Goal: Task Accomplishment & Management: Manage account settings

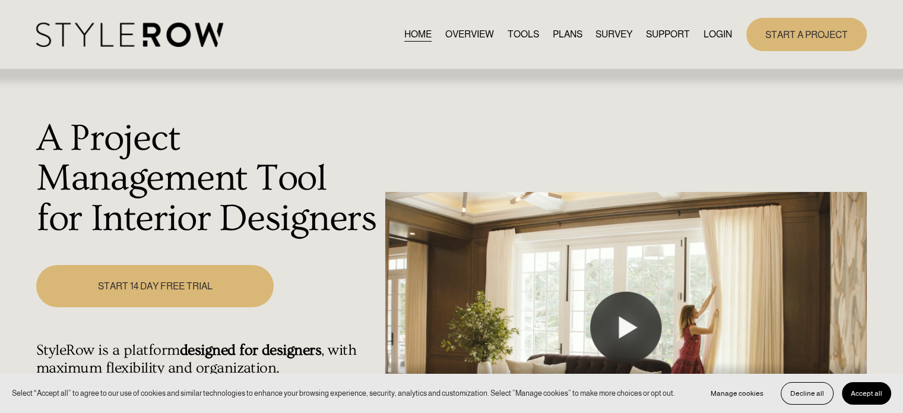
click at [720, 33] on link "LOGIN" at bounding box center [718, 34] width 29 height 16
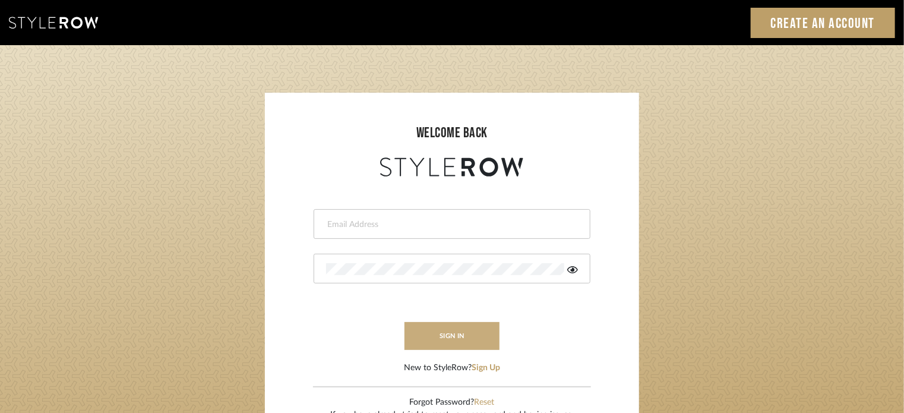
type input "lisaf@fontaine-ds.com"
click at [458, 337] on button "sign in" at bounding box center [451, 336] width 95 height 28
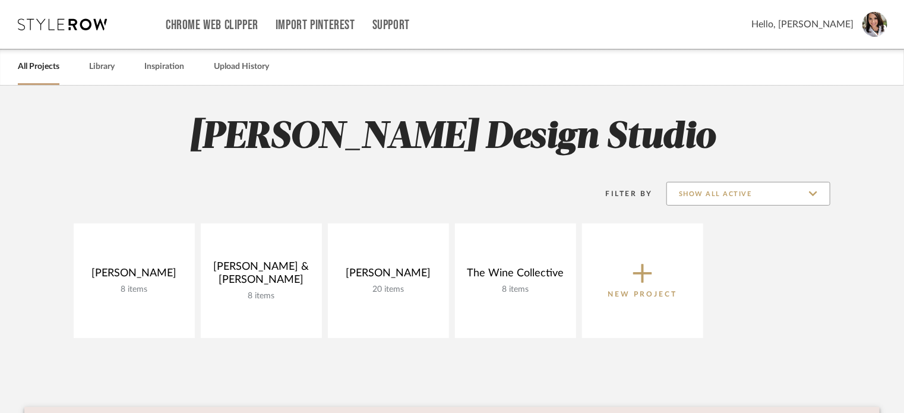
click at [817, 196] on input "Show All Active" at bounding box center [748, 194] width 164 height 24
click at [731, 252] on span "Archived" at bounding box center [749, 252] width 141 height 10
type input "Archived"
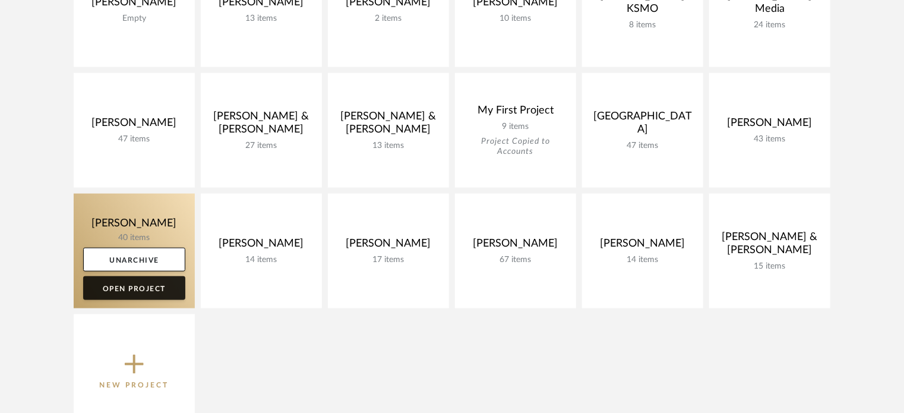
scroll to position [653, 0]
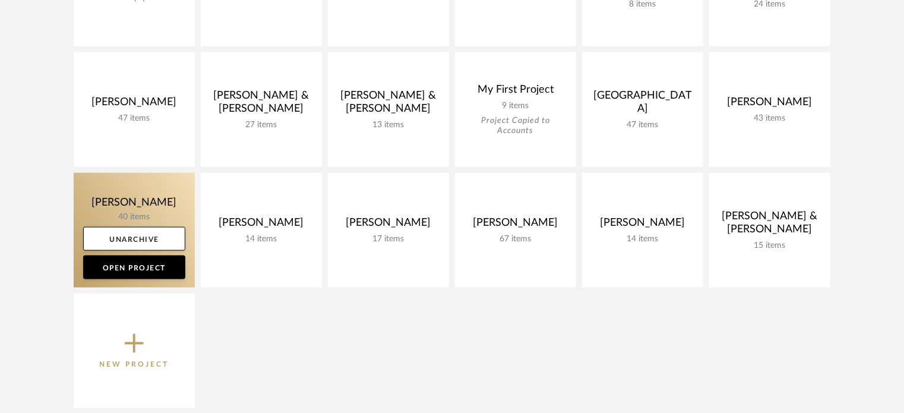
click at [103, 188] on link at bounding box center [134, 230] width 121 height 115
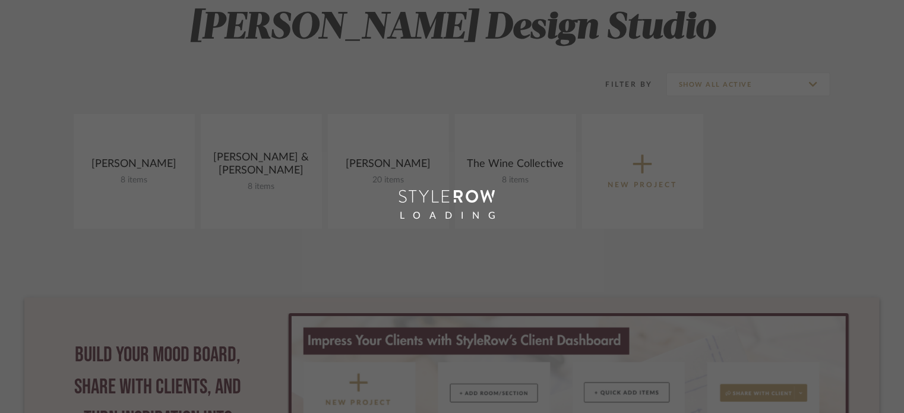
scroll to position [309, 0]
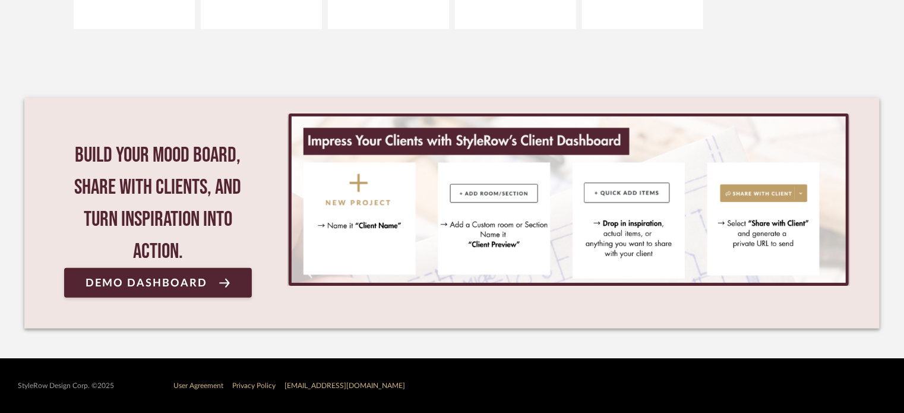
click at [835, 37] on div "Lisa Fontaine Design Studio Filter By Show All Active Amini, Mona 8 items View …" at bounding box center [451, 67] width 855 height 581
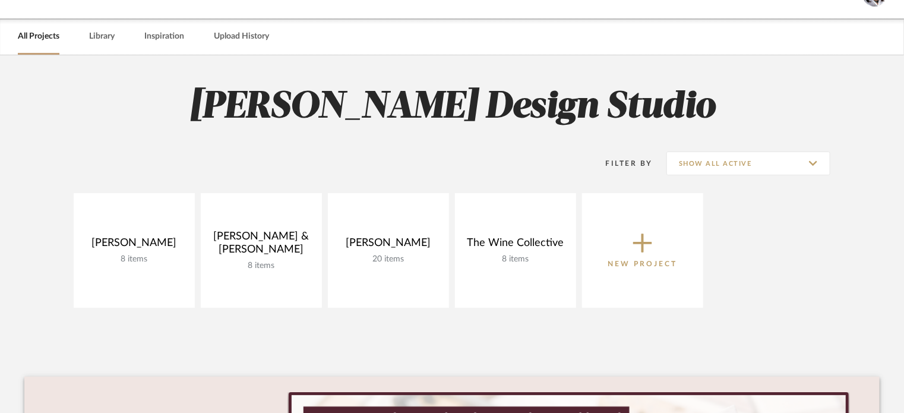
scroll to position [0, 0]
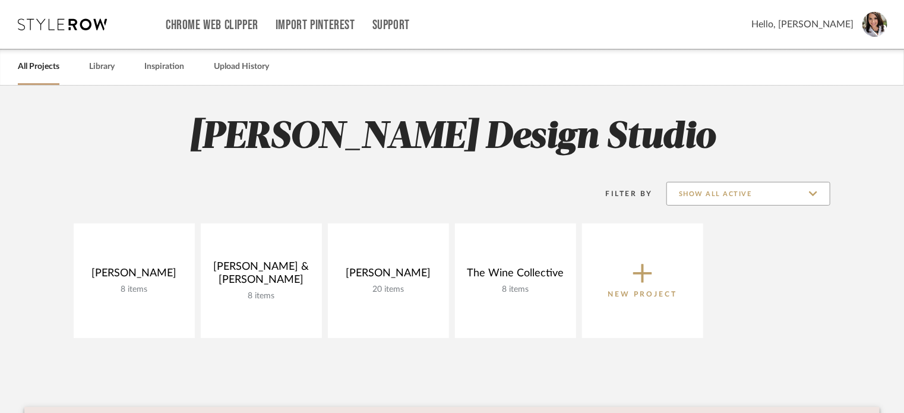
click at [824, 193] on input "Show All Active" at bounding box center [748, 194] width 164 height 24
click at [736, 252] on span "Archived" at bounding box center [749, 252] width 141 height 10
type input "Archived"
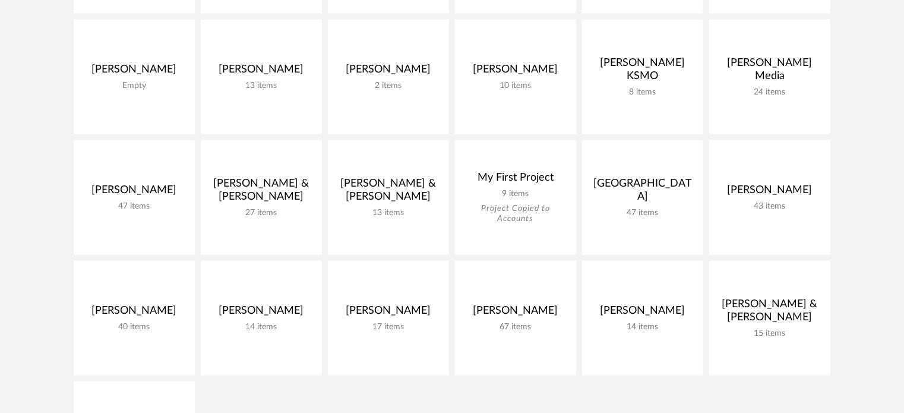
scroll to position [653, 0]
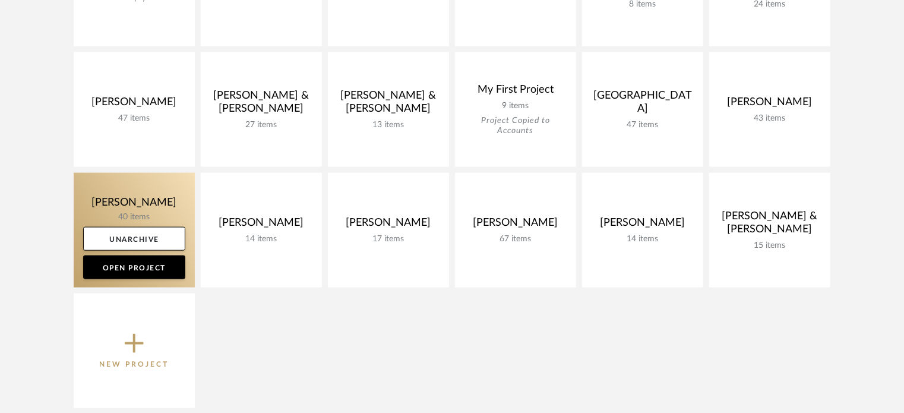
click at [91, 192] on link at bounding box center [134, 230] width 121 height 115
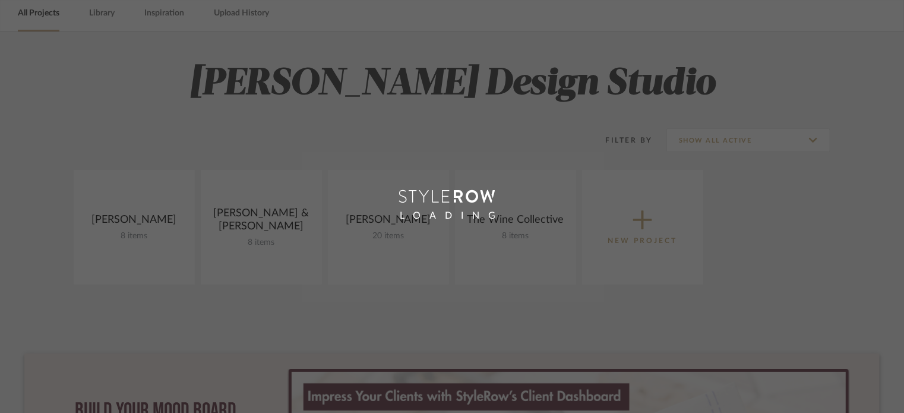
scroll to position [12, 0]
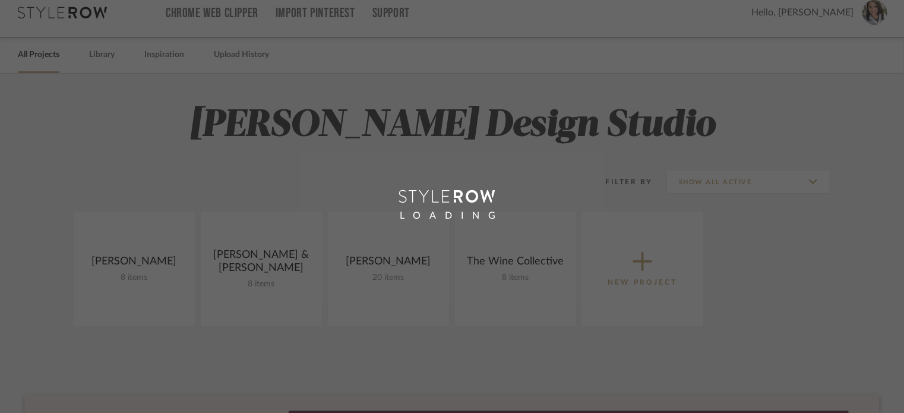
click at [826, 71] on div "LOADING" at bounding box center [452, 206] width 904 height 413
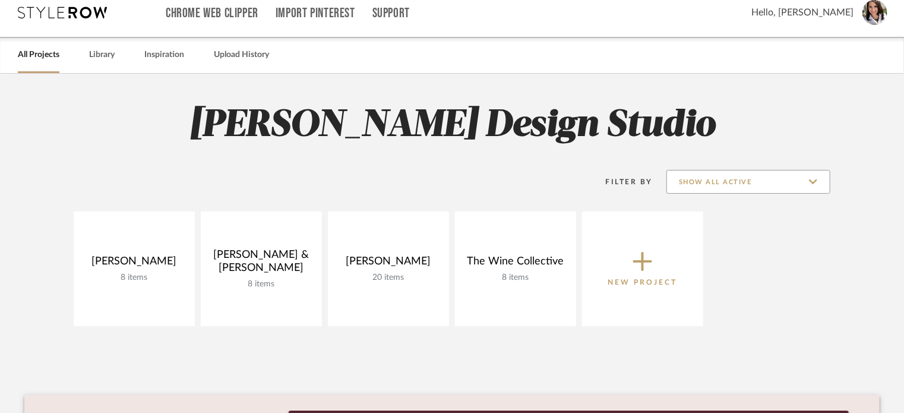
click at [761, 176] on input "Show All Active" at bounding box center [748, 182] width 164 height 24
click at [729, 239] on span "Archived" at bounding box center [749, 240] width 141 height 10
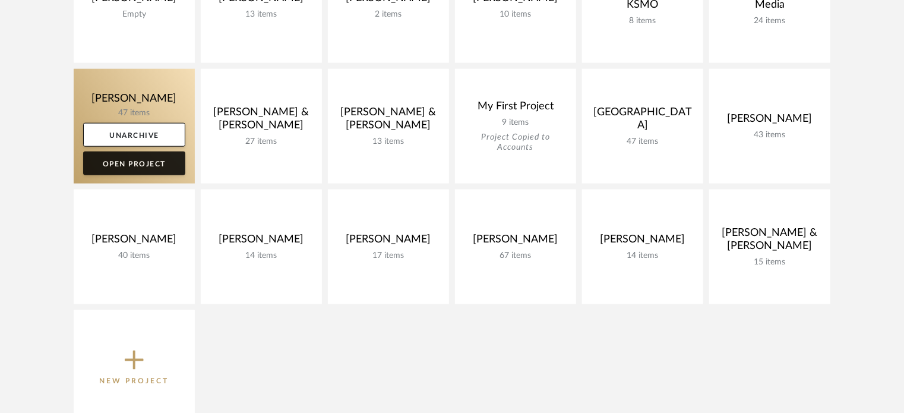
scroll to position [725, 0]
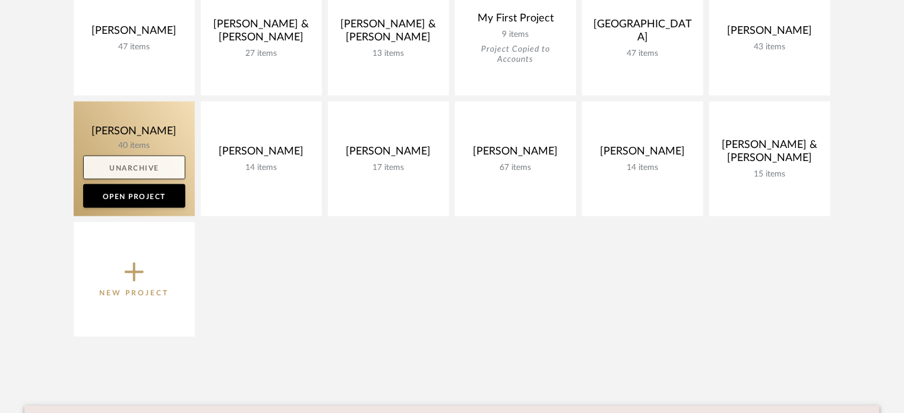
click at [127, 175] on link "Unarchive" at bounding box center [134, 168] width 102 height 24
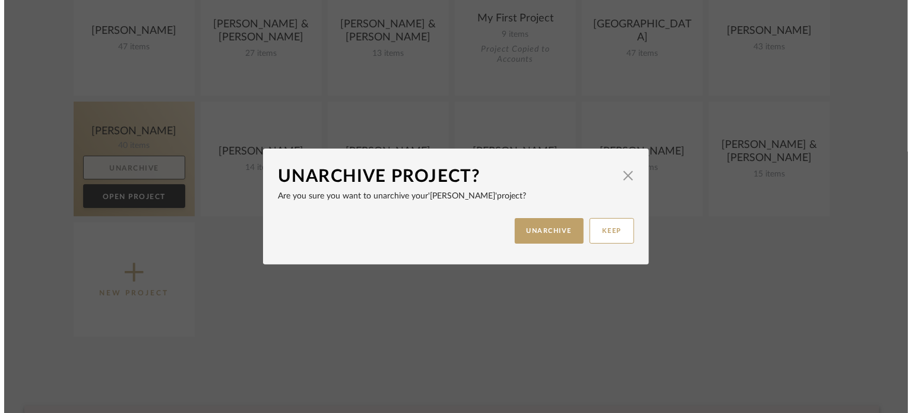
scroll to position [0, 0]
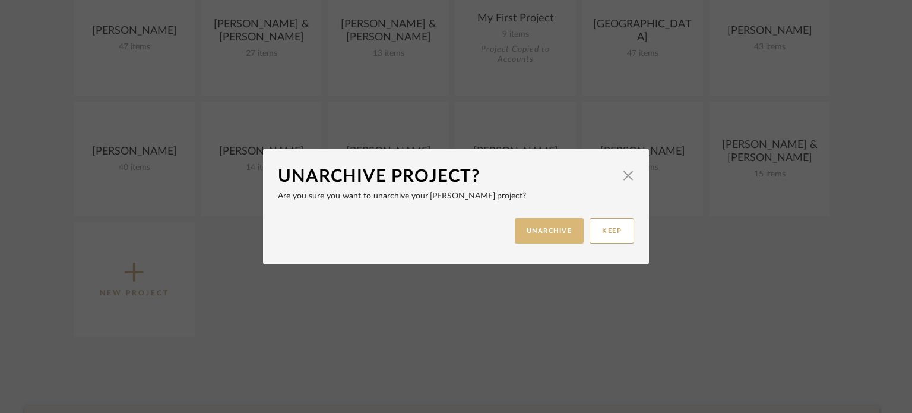
click at [536, 231] on button "UNARCHIVE" at bounding box center [549, 231] width 69 height 26
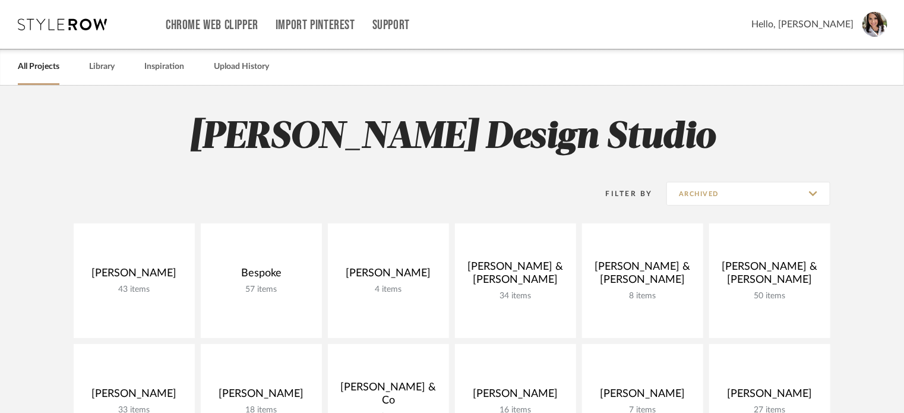
click at [33, 65] on link "All Projects" at bounding box center [39, 67] width 42 height 16
click at [791, 205] on div "Filter By Archived" at bounding box center [704, 194] width 254 height 30
click at [791, 195] on input "Archived" at bounding box center [748, 194] width 164 height 24
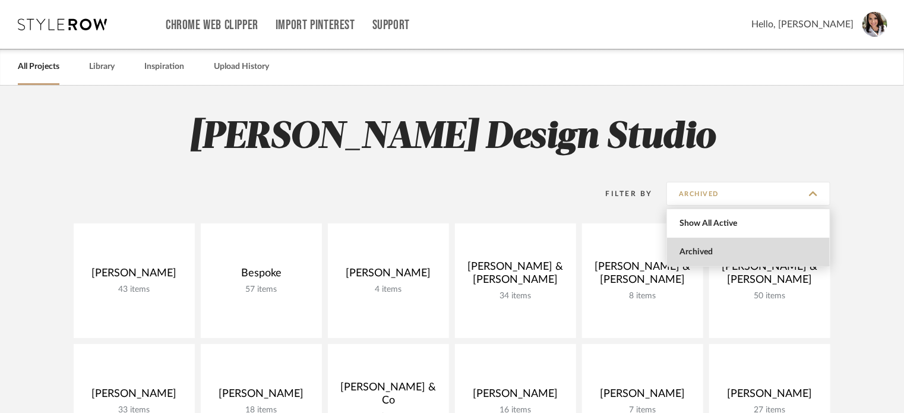
click at [777, 218] on span "Show All Active" at bounding box center [748, 223] width 163 height 29
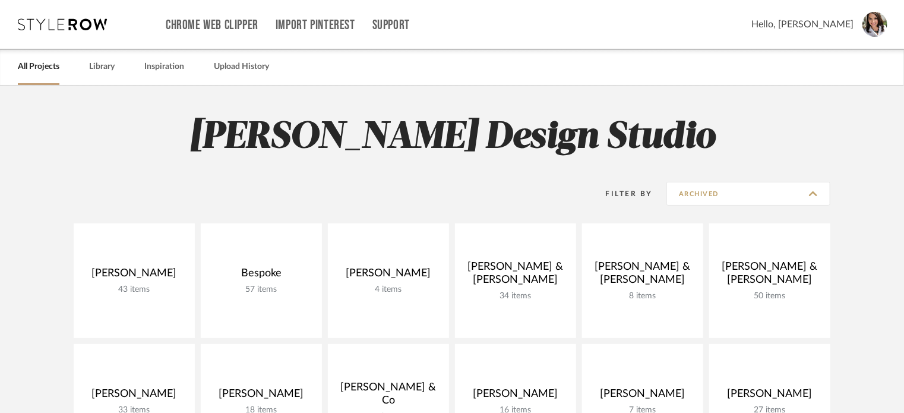
type input "Show All Active"
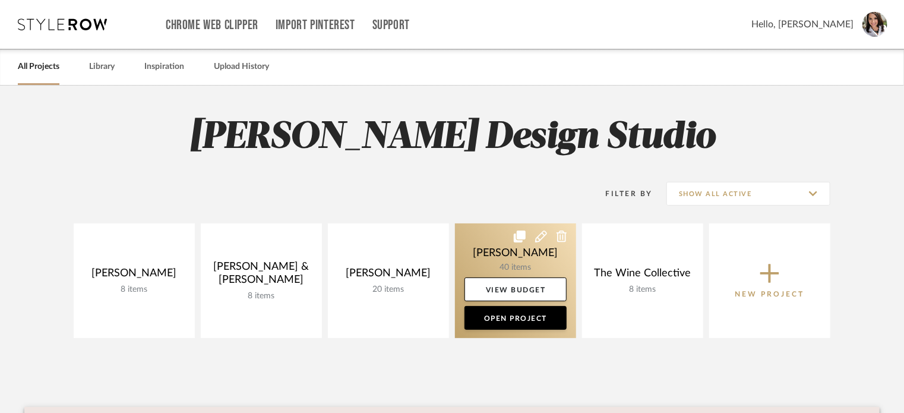
click at [491, 238] on link at bounding box center [515, 280] width 121 height 115
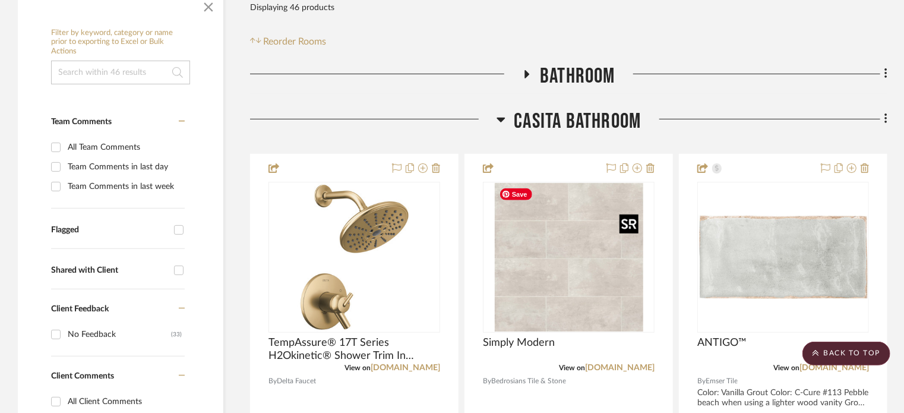
scroll to position [238, 0]
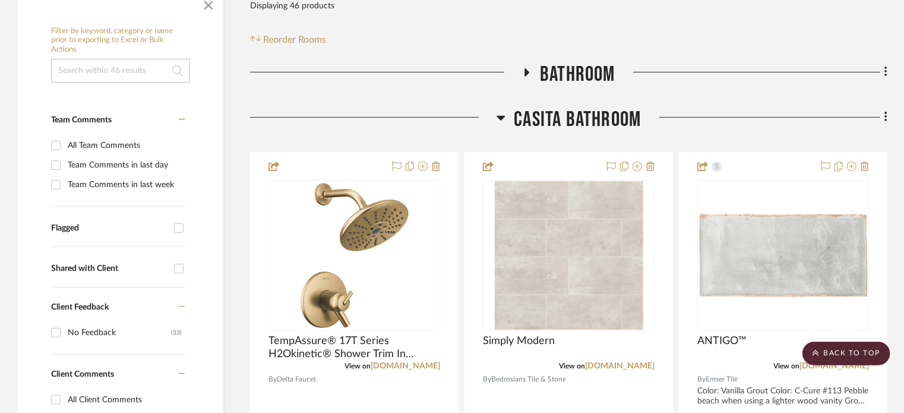
click at [527, 74] on icon at bounding box center [527, 72] width 14 height 9
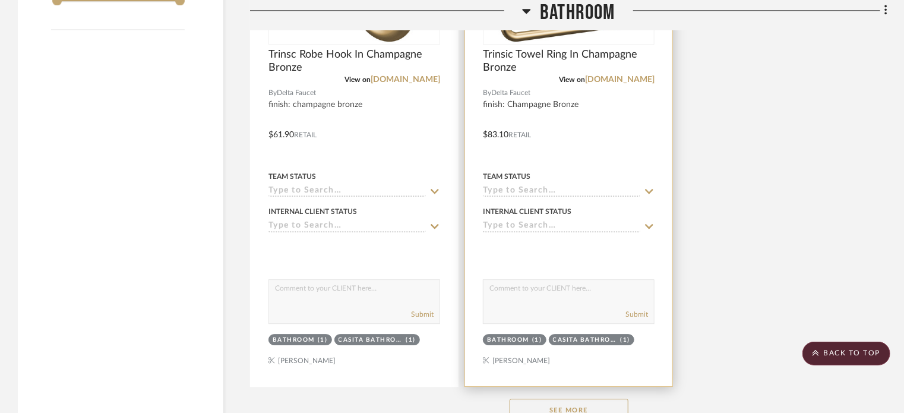
scroll to position [1663, 0]
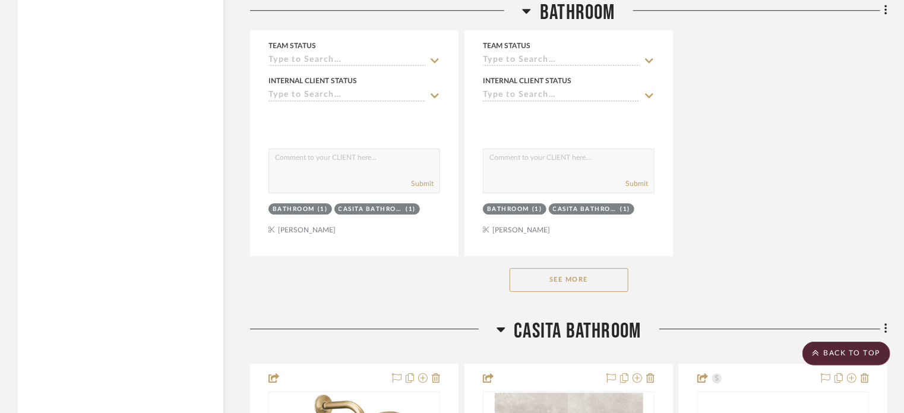
click at [573, 285] on button "See More" at bounding box center [569, 280] width 119 height 24
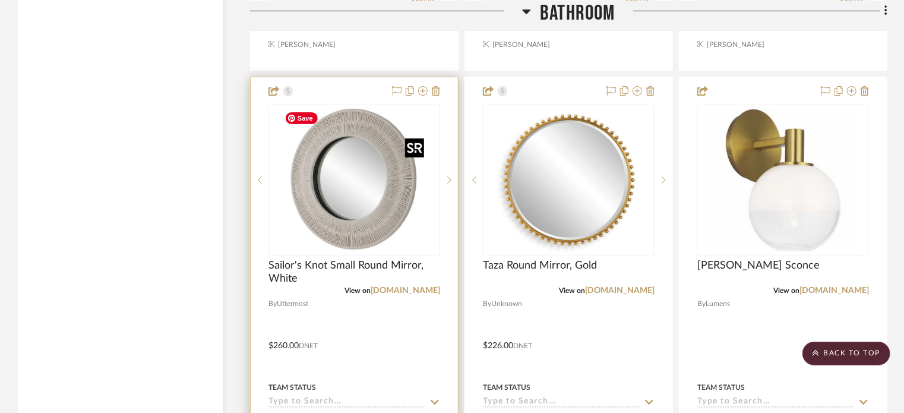
scroll to position [2376, 0]
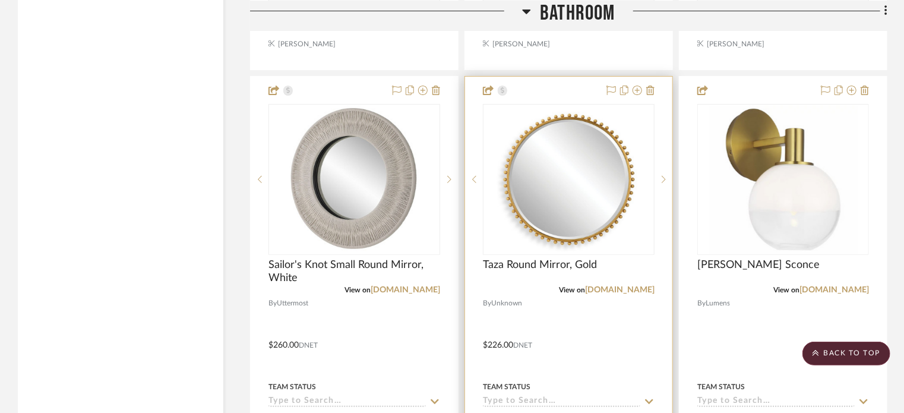
click at [548, 318] on div at bounding box center [568, 337] width 207 height 520
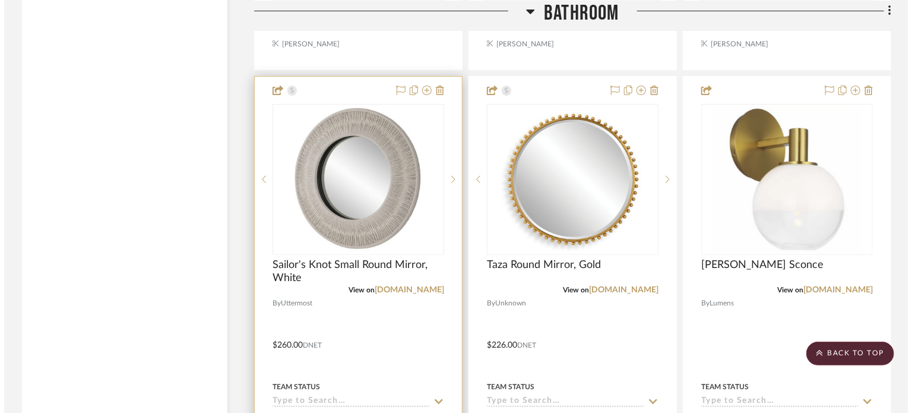
scroll to position [0, 0]
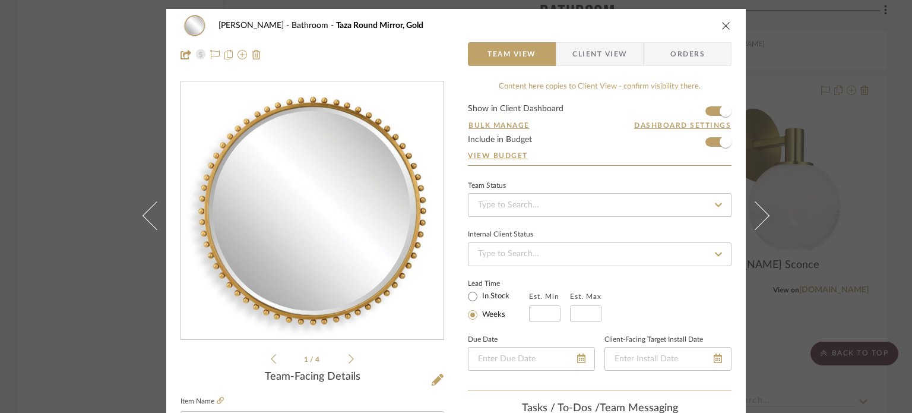
click at [723, 23] on icon "close" at bounding box center [727, 26] width 10 height 10
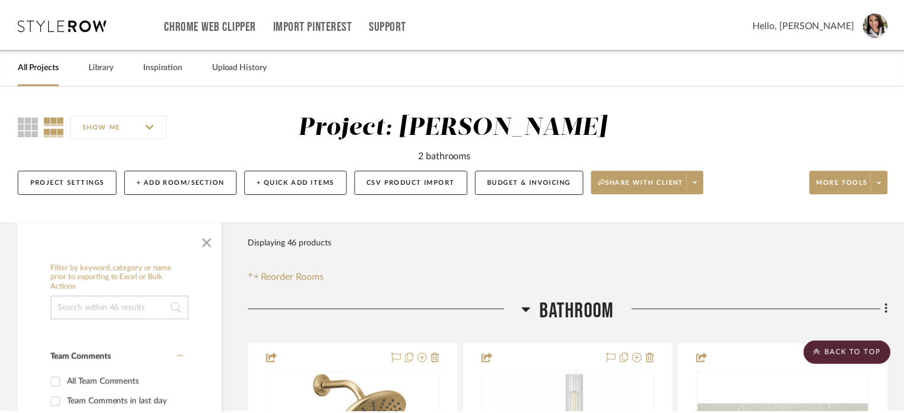
scroll to position [2376, 0]
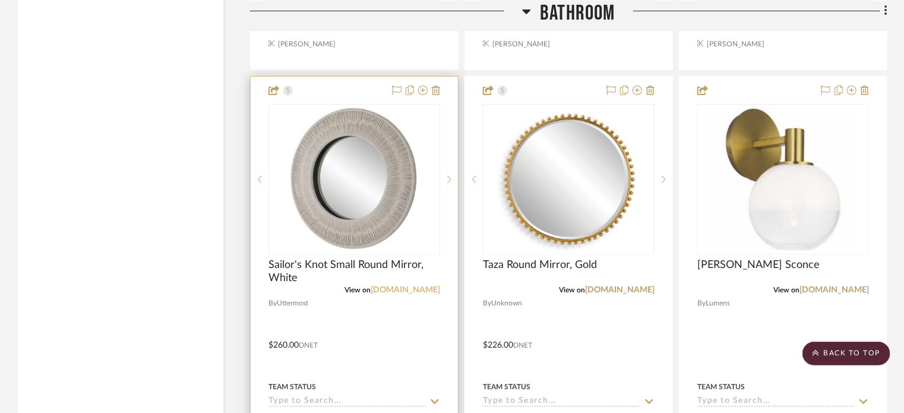
click at [406, 290] on link "[DOMAIN_NAME]" at bounding box center [405, 290] width 69 height 8
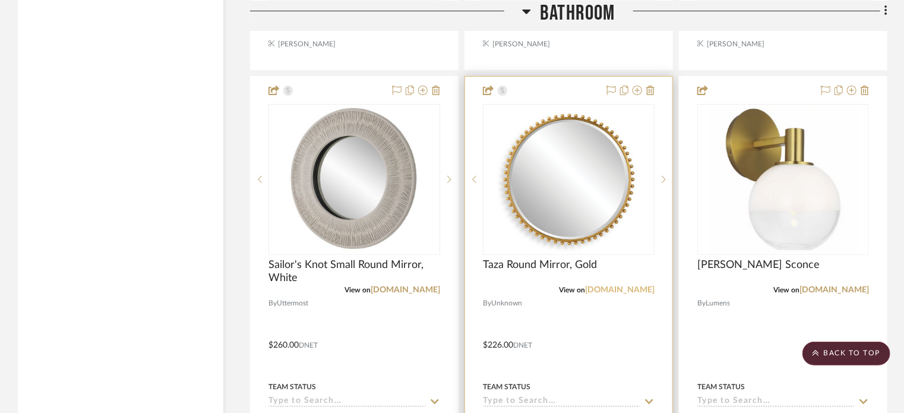
click at [619, 293] on link "[DOMAIN_NAME]" at bounding box center [619, 290] width 69 height 8
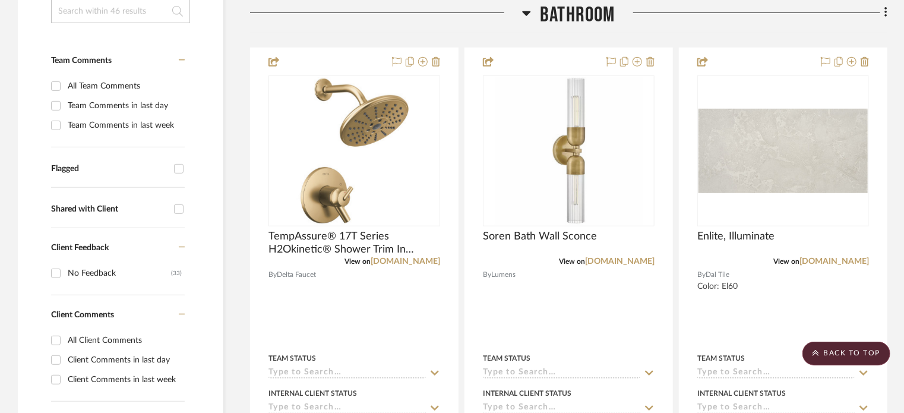
scroll to position [0, 0]
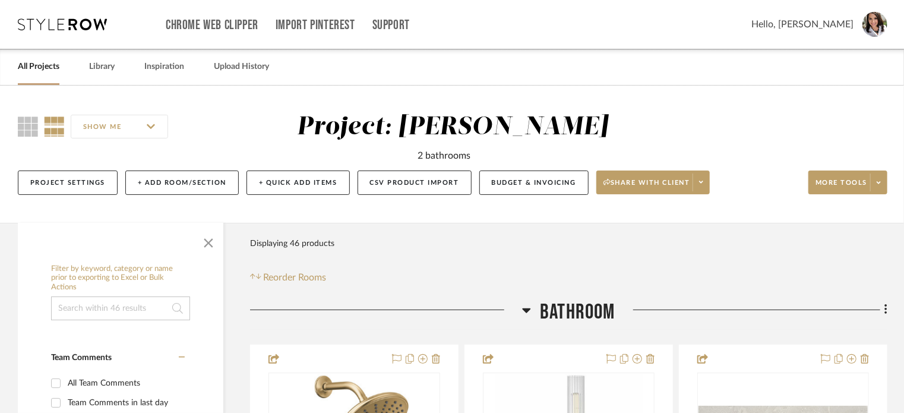
click at [525, 311] on icon at bounding box center [527, 310] width 8 height 5
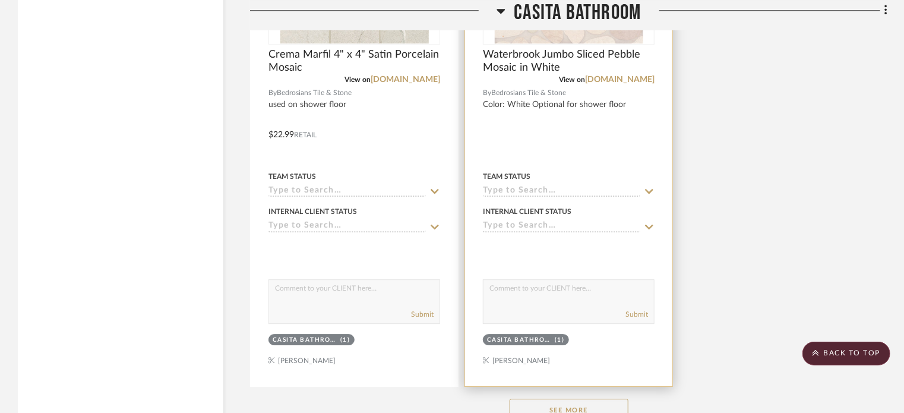
scroll to position [1604, 0]
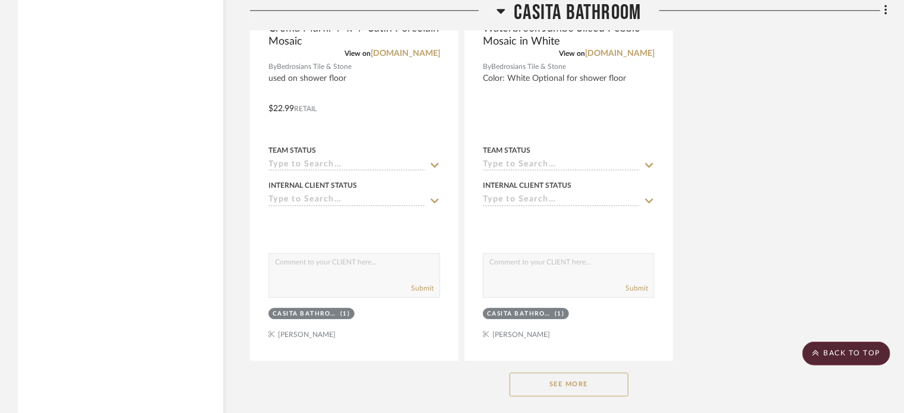
click at [560, 387] on button "See More" at bounding box center [569, 384] width 119 height 24
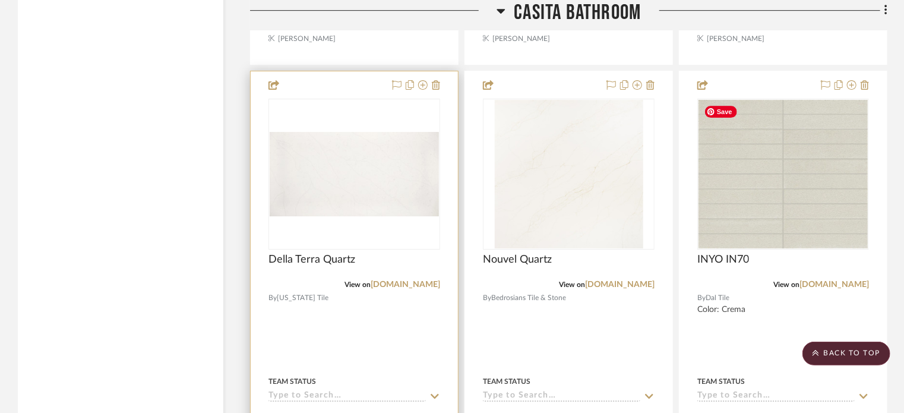
scroll to position [1901, 0]
click at [406, 284] on link "arizonatile.com" at bounding box center [405, 283] width 69 height 8
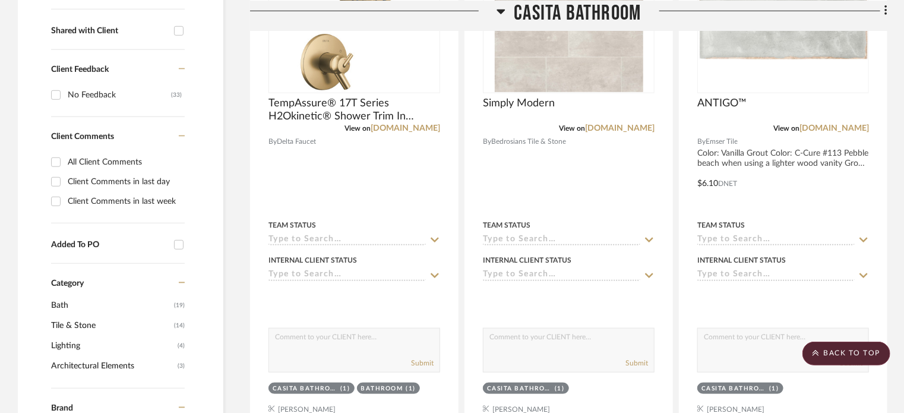
scroll to position [119, 0]
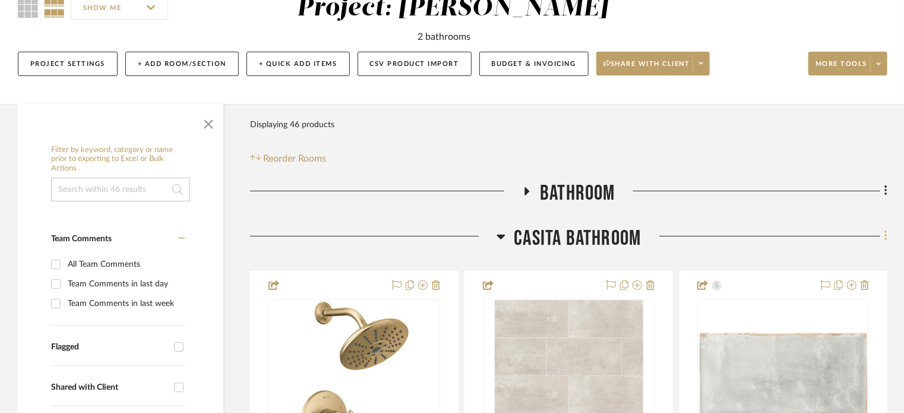
click at [887, 237] on icon at bounding box center [886, 235] width 4 height 13
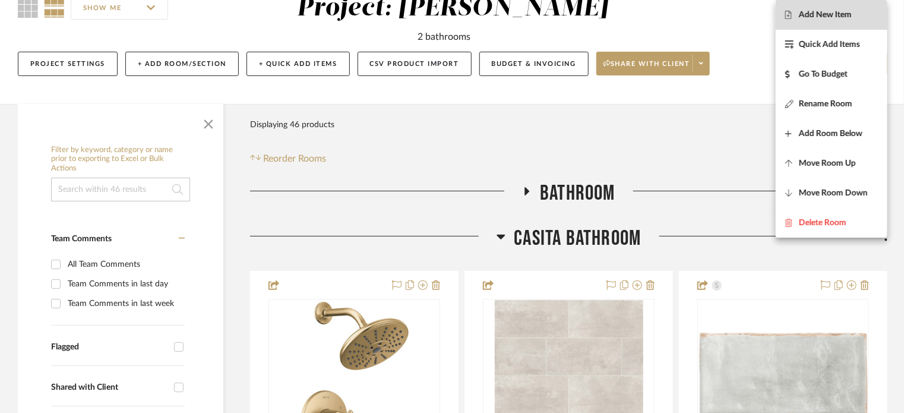
click at [846, 12] on span "Add New Item" at bounding box center [825, 15] width 53 height 10
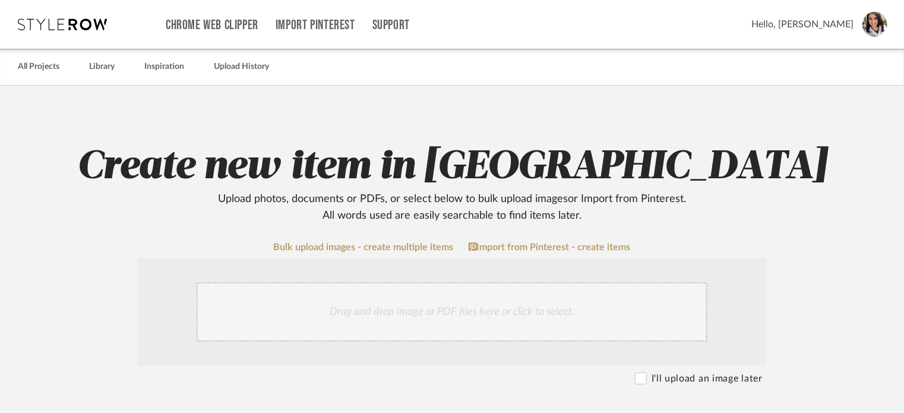
click at [390, 311] on div "Drag and drop image or PDF files here or click to select." at bounding box center [452, 311] width 511 height 59
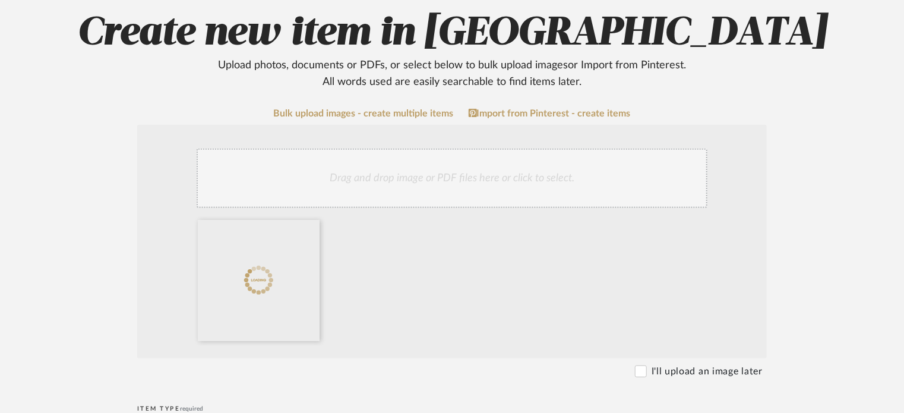
scroll to position [297, 0]
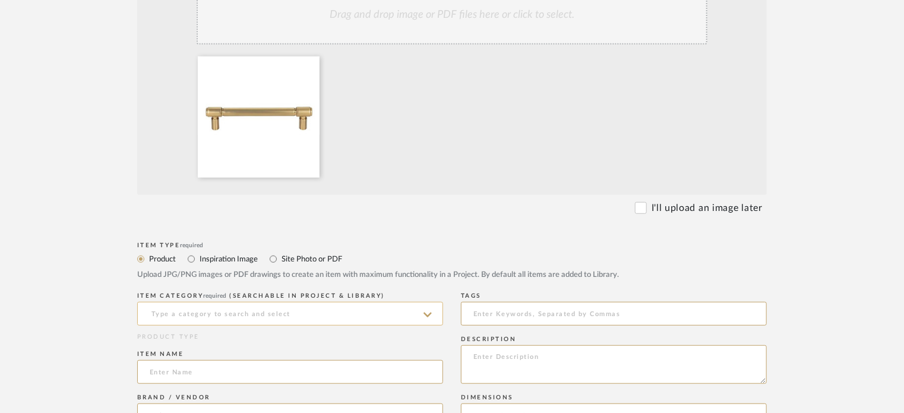
click at [233, 313] on input at bounding box center [290, 314] width 306 height 24
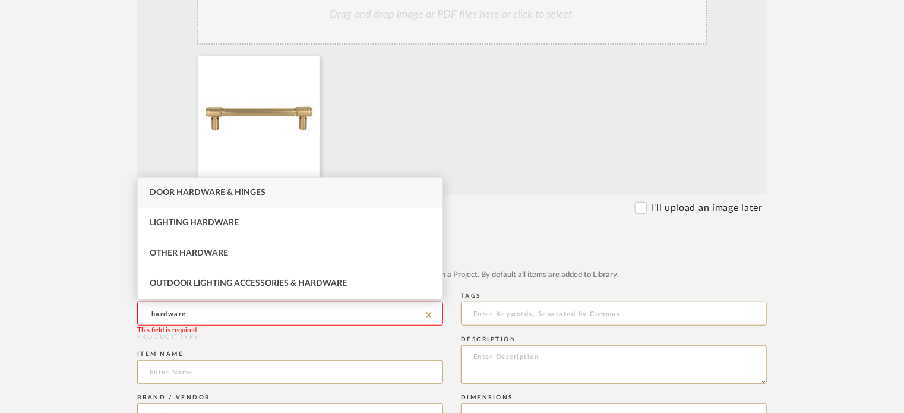
click at [203, 189] on span "Door Hardware & Hinges" at bounding box center [208, 192] width 116 height 8
type input "Door Hardware & Hinges"
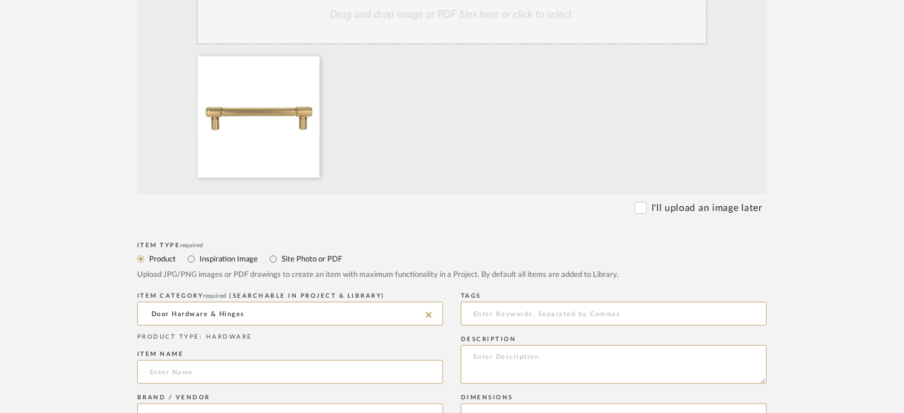
scroll to position [356, 0]
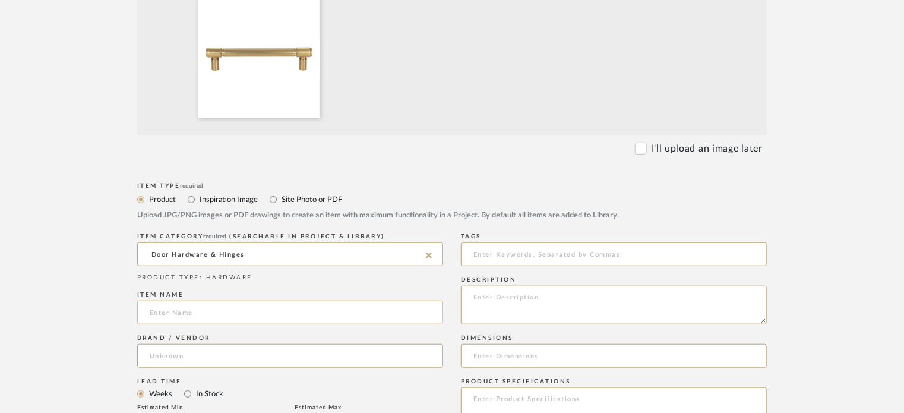
click at [223, 315] on input at bounding box center [290, 313] width 306 height 24
click at [153, 309] on input at bounding box center [290, 313] width 306 height 24
paste input "Clarence Pull 5 1/16 Inch (c-c) Honey Bronze"
type input "Clarence Pull 5 1/16 Inch (c-c) Honey Bronze"
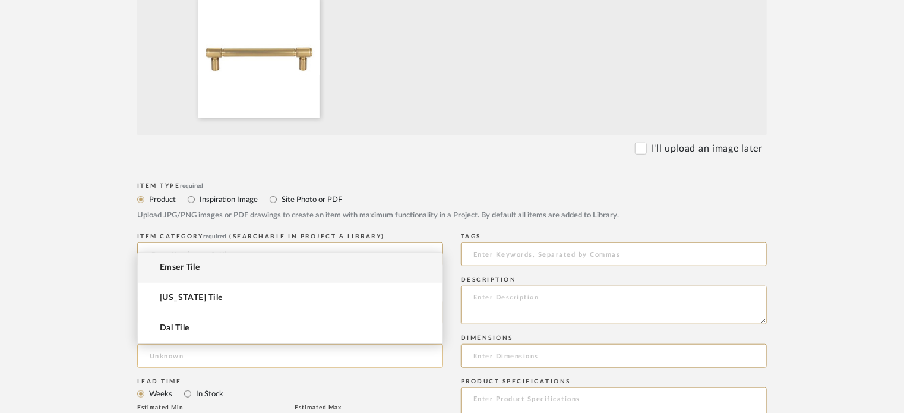
click at [202, 353] on input at bounding box center [290, 356] width 306 height 24
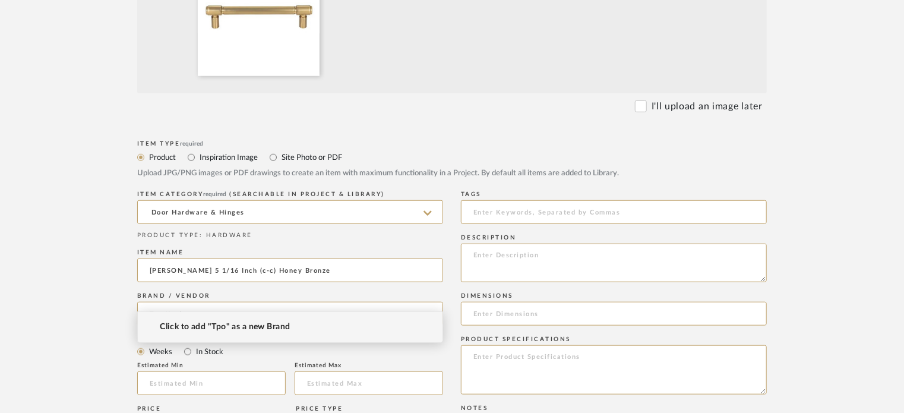
scroll to position [416, 0]
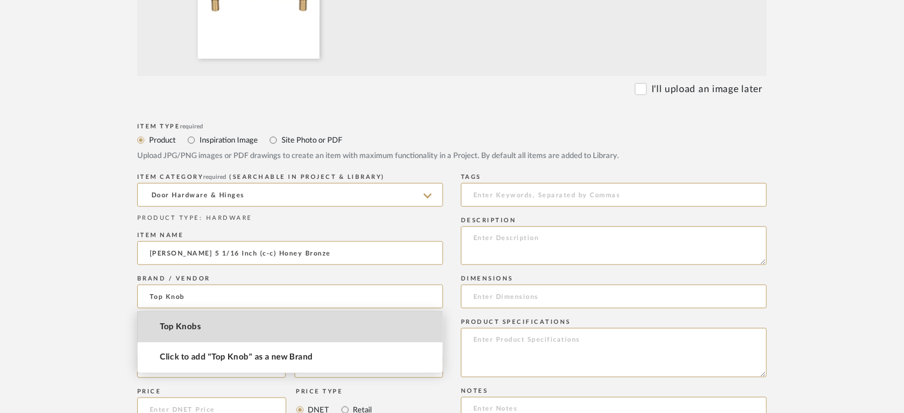
click at [183, 330] on span "Top Knobs" at bounding box center [180, 327] width 41 height 10
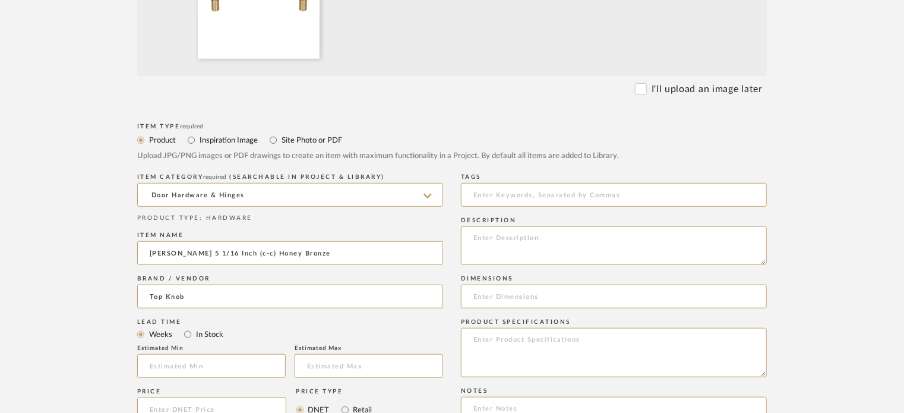
type input "Top Knobs"
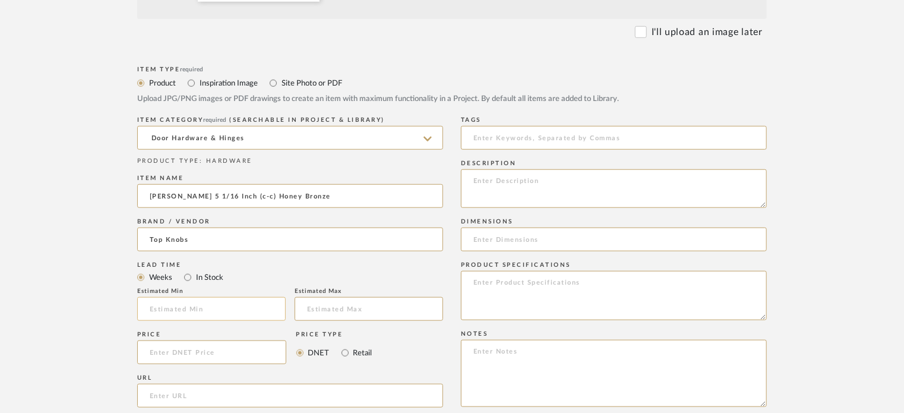
scroll to position [535, 0]
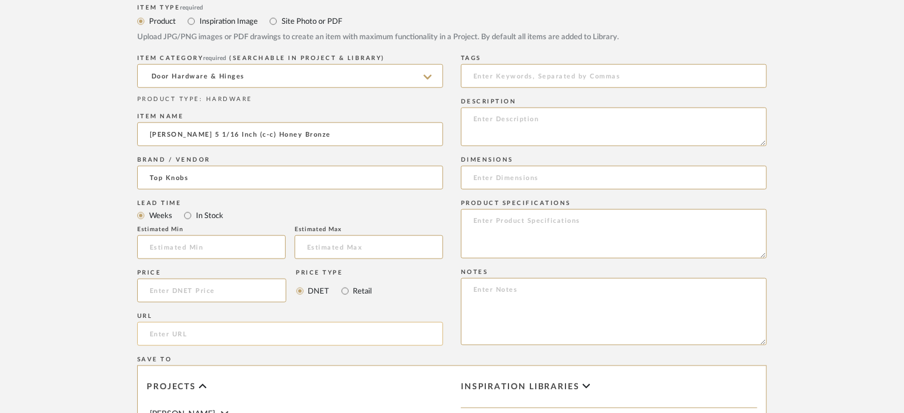
paste input "https://www.topknobs.com/collections/clarence-pull.html?finish_tk=13594"
type input "https://www.topknobs.com/collections/clarence-pull.html?finish_tk=13594"
click at [485, 211] on textarea at bounding box center [614, 233] width 306 height 49
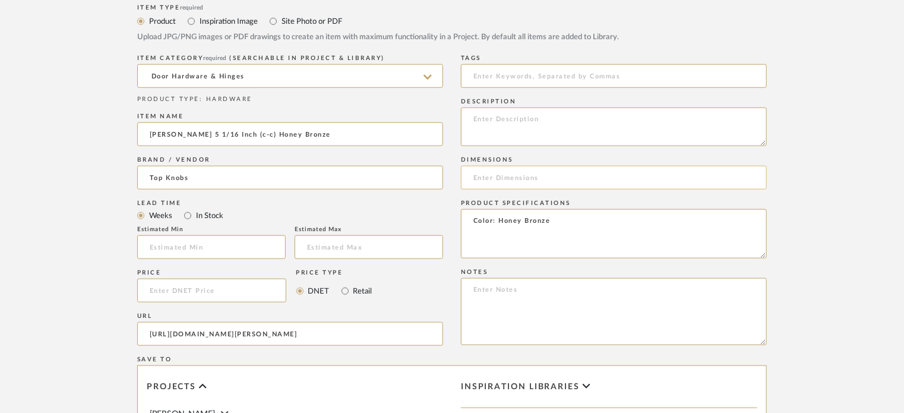
type textarea "Color: Honey Bronze"
click at [486, 184] on input at bounding box center [614, 178] width 306 height 24
type input "5 1/16""
drag, startPoint x: 345, startPoint y: 138, endPoint x: 201, endPoint y: 130, distance: 143.9
click at [201, 130] on input "Clarence Pull 5 1/16 Inch (c-c) Honey Bronze" at bounding box center [290, 134] width 306 height 24
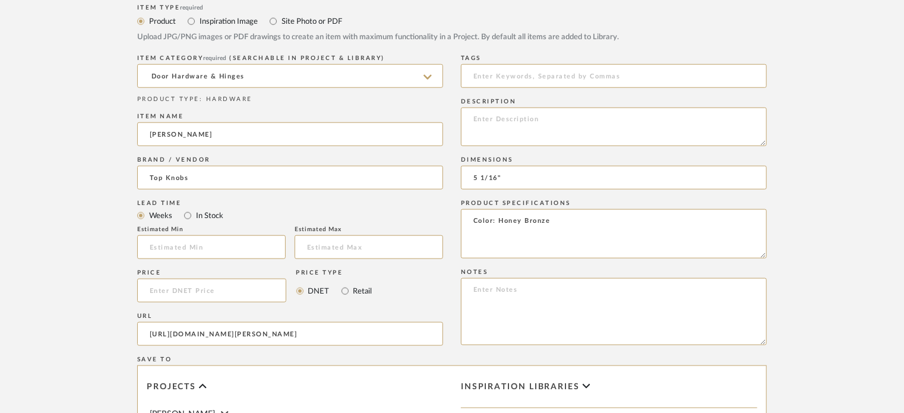
type input "Clarence Pull"
click at [811, 247] on form "Bulk upload images - create multiple items Import from Pinterest - create items…" at bounding box center [452, 193] width 757 height 973
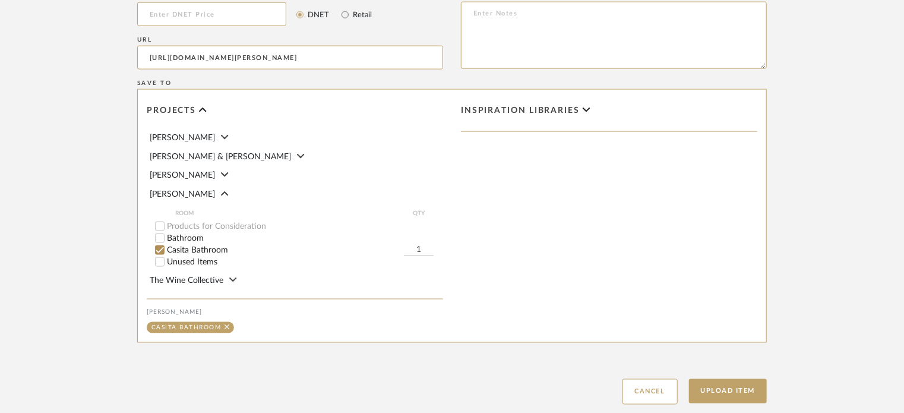
scroll to position [831, 0]
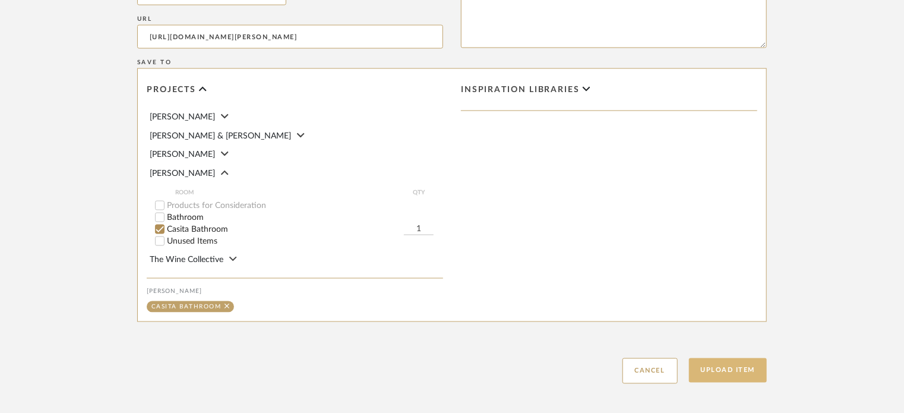
click at [731, 368] on button "Upload Item" at bounding box center [728, 370] width 78 height 24
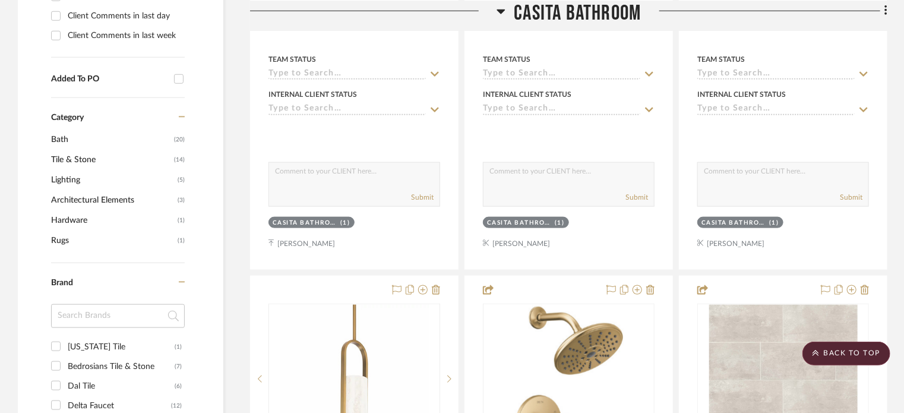
scroll to position [878, 0]
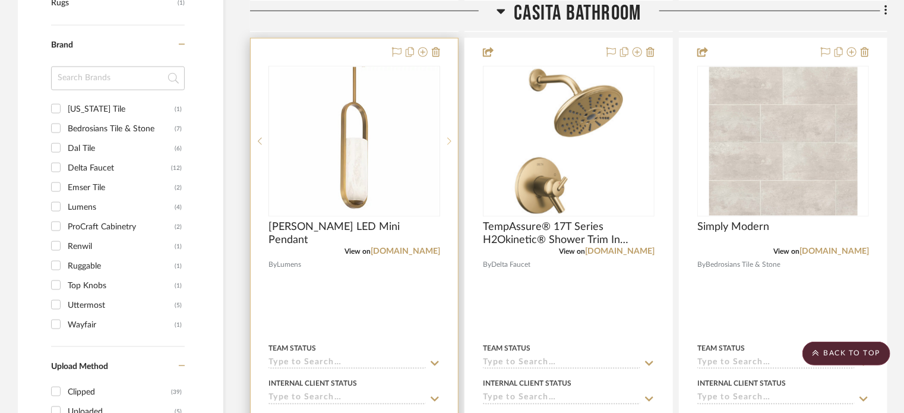
click at [450, 137] on icon at bounding box center [449, 141] width 4 height 8
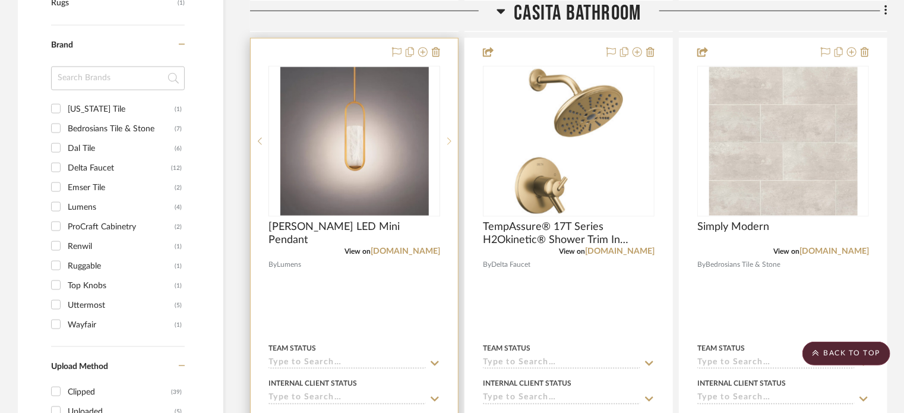
click at [450, 137] on icon at bounding box center [449, 141] width 4 height 8
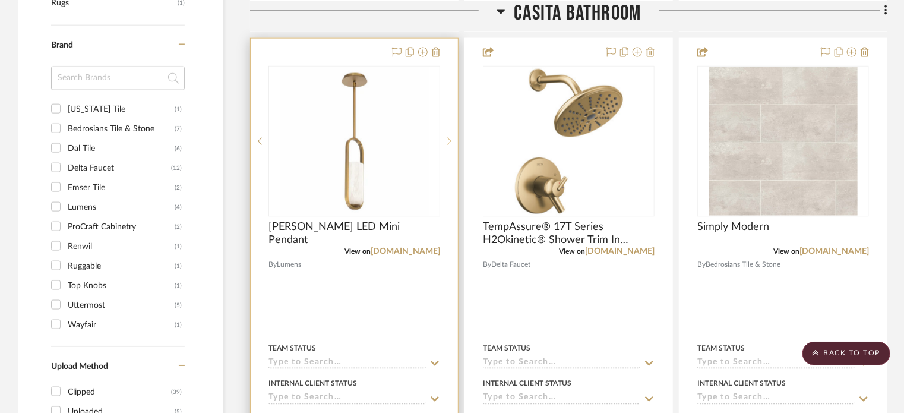
click at [453, 141] on sr-next-btn at bounding box center [449, 141] width 18 height 8
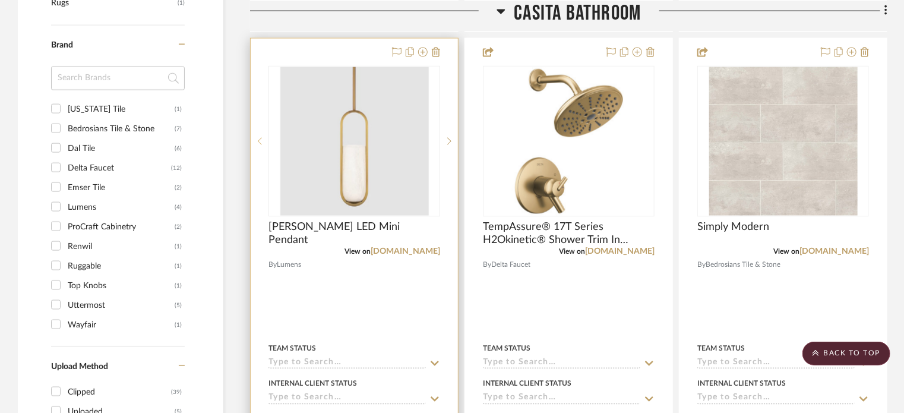
click at [260, 140] on icon at bounding box center [260, 141] width 4 height 8
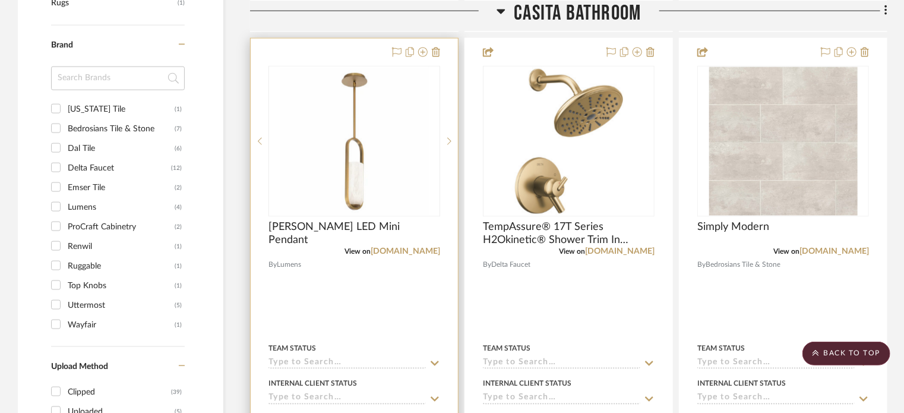
click at [381, 324] on div at bounding box center [354, 299] width 207 height 520
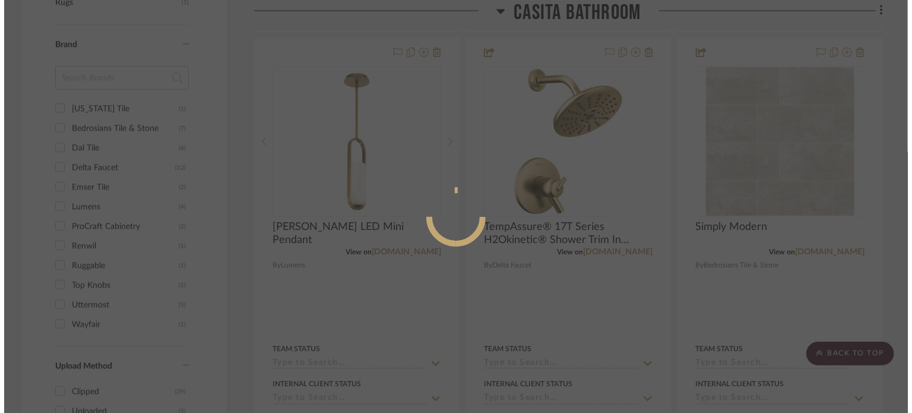
scroll to position [0, 0]
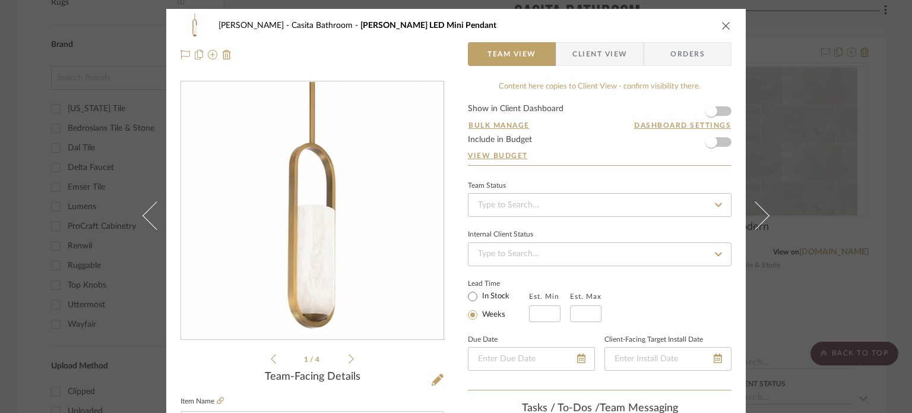
click at [722, 26] on icon "close" at bounding box center [727, 26] width 10 height 10
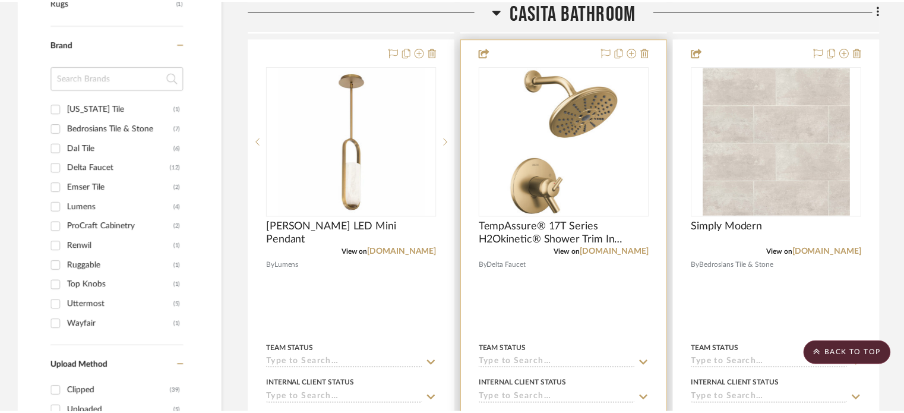
scroll to position [878, 0]
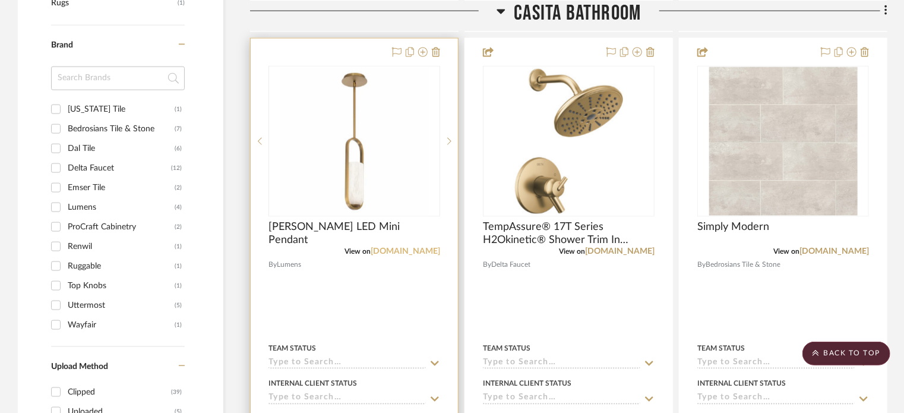
click at [425, 251] on link "lumens.com" at bounding box center [405, 252] width 69 height 8
click at [413, 293] on div at bounding box center [354, 299] width 207 height 520
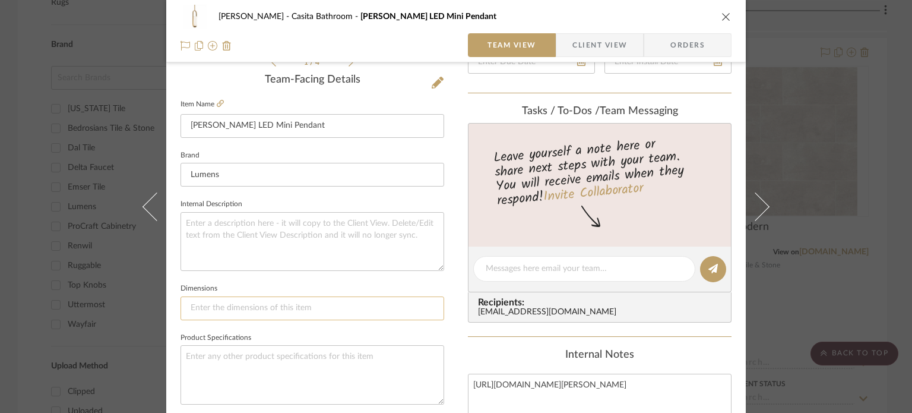
scroll to position [475, 0]
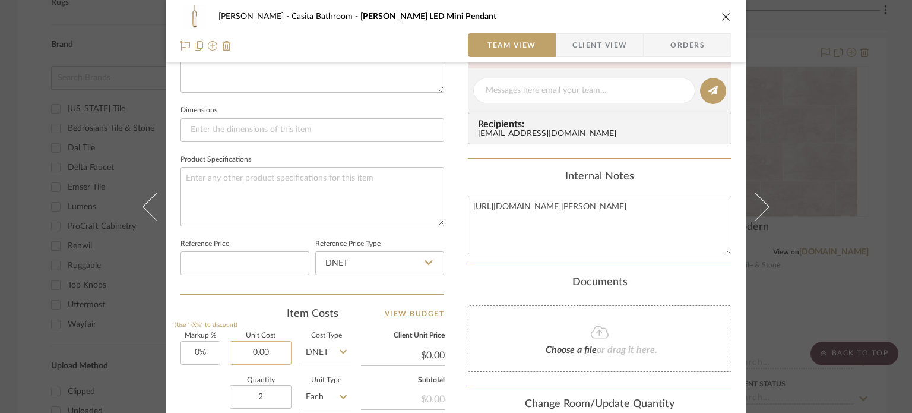
click at [261, 347] on input "0.00" at bounding box center [261, 353] width 62 height 24
type input "$566.95"
click at [207, 385] on div "Quantity 2 Unit Type Each" at bounding box center [266, 398] width 171 height 42
type input "$566.95"
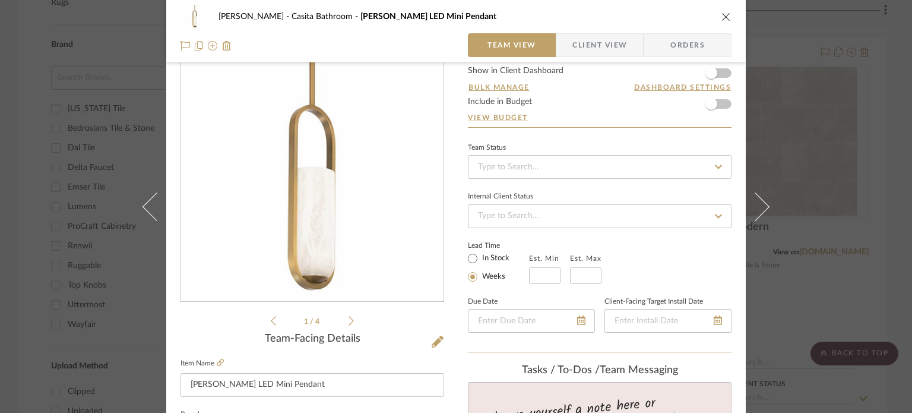
scroll to position [0, 0]
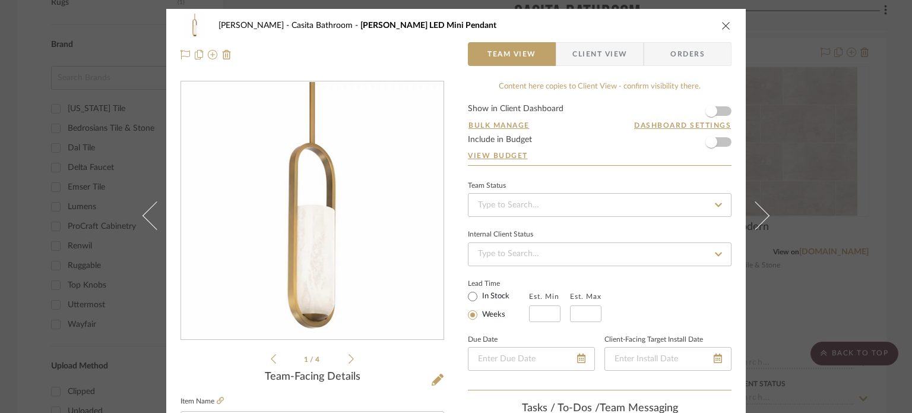
click at [722, 26] on icon "close" at bounding box center [727, 26] width 10 height 10
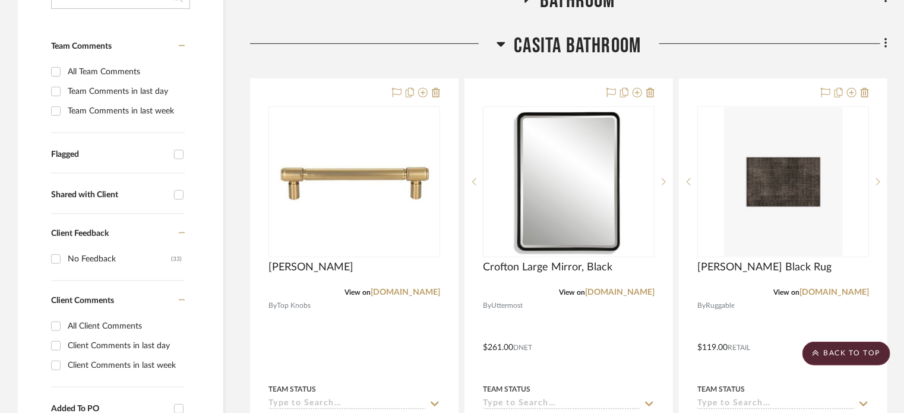
scroll to position [297, 0]
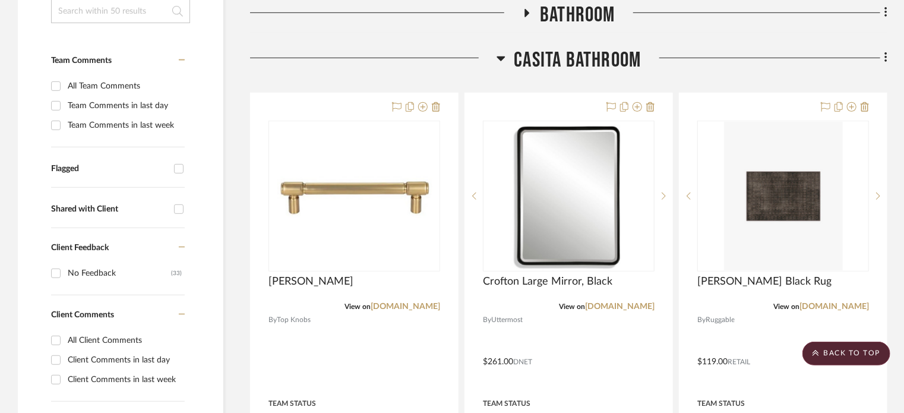
drag, startPoint x: 888, startPoint y: 59, endPoint x: 878, endPoint y: 60, distance: 10.1
click at [883, 58] on fa-icon at bounding box center [884, 59] width 8 height 20
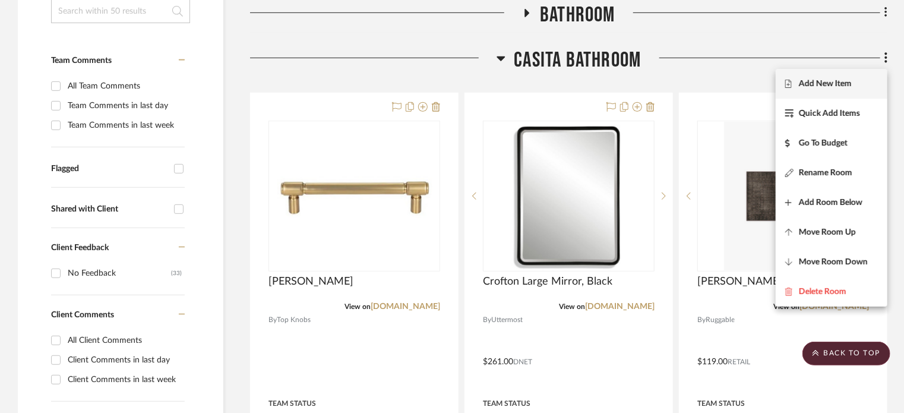
click at [830, 77] on button "Add New Item" at bounding box center [832, 84] width 112 height 30
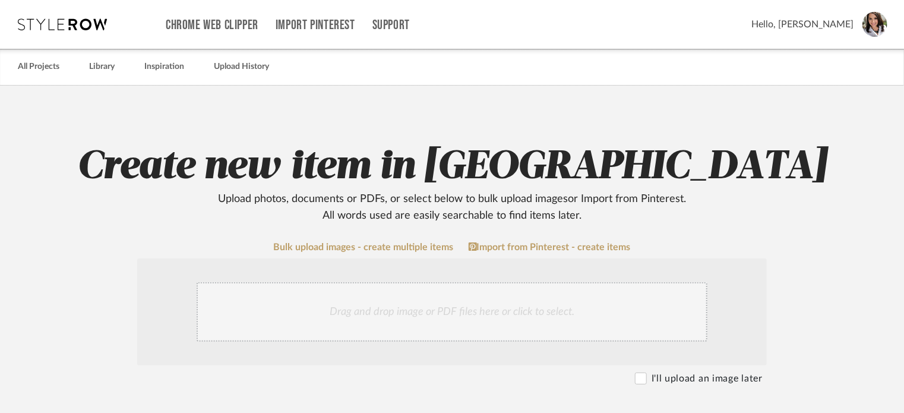
click at [381, 312] on div "Drag and drop image or PDF files here or click to select." at bounding box center [452, 311] width 511 height 59
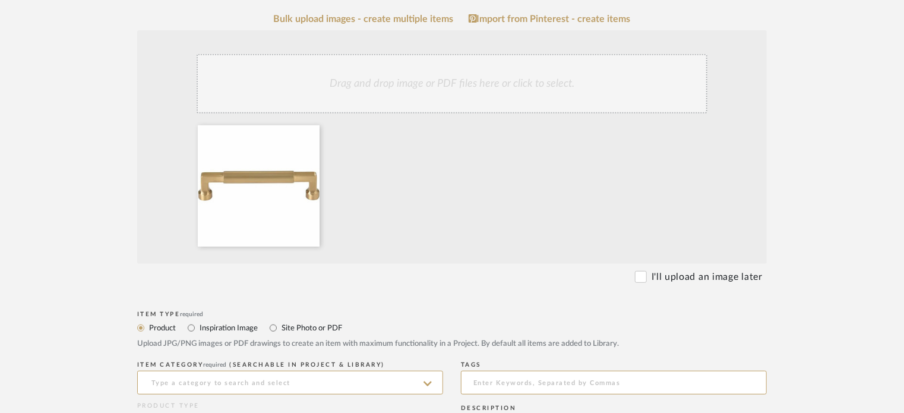
scroll to position [356, 0]
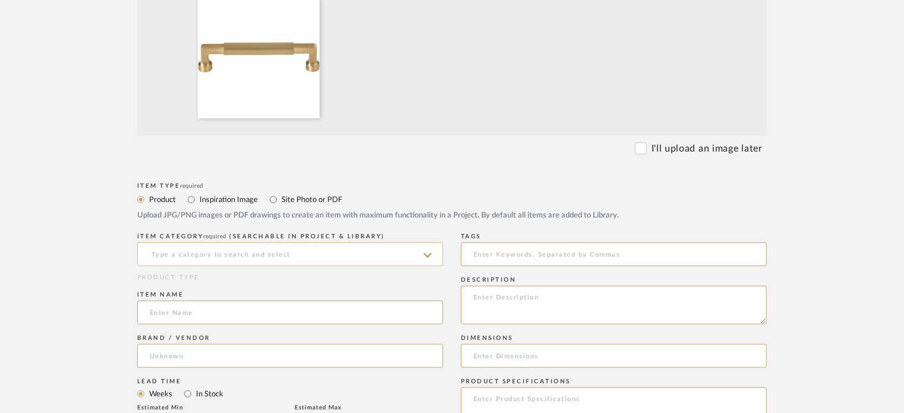
click at [202, 254] on input at bounding box center [290, 254] width 306 height 24
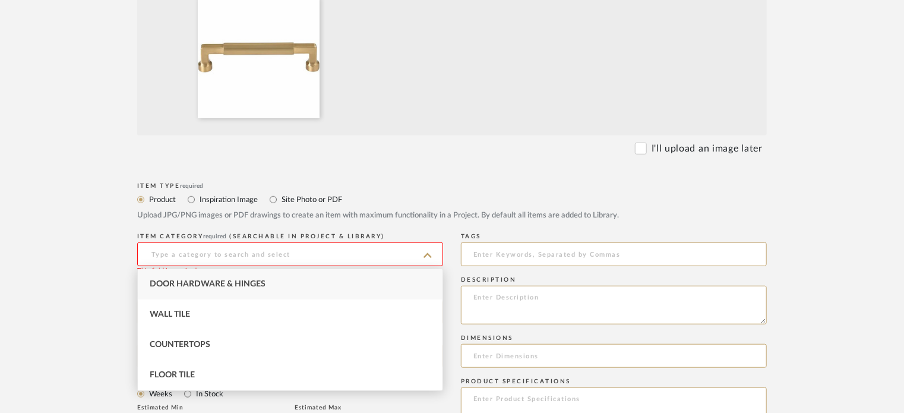
click at [211, 287] on span "Door Hardware & Hinges" at bounding box center [208, 284] width 116 height 8
type input "Door Hardware & Hinges"
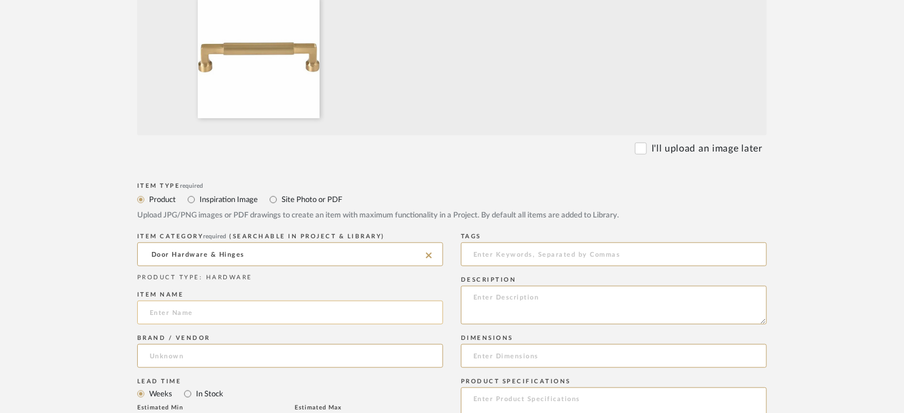
click at [208, 311] on input at bounding box center [290, 313] width 306 height 24
type input "Cumberland Pull"
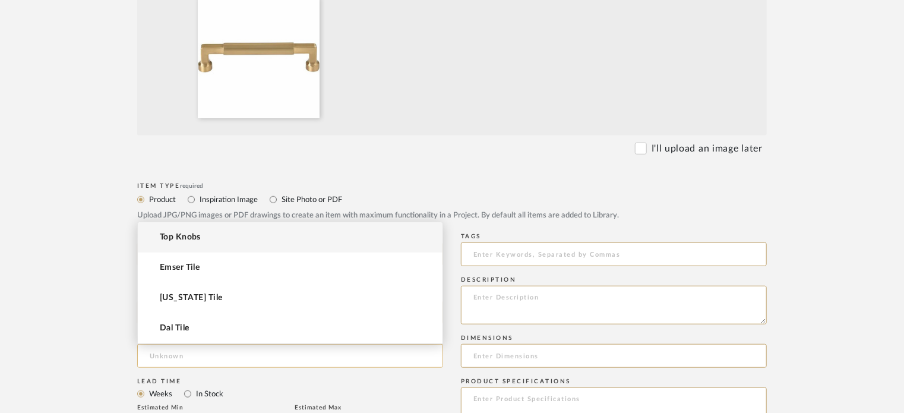
click at [213, 355] on input at bounding box center [290, 356] width 306 height 24
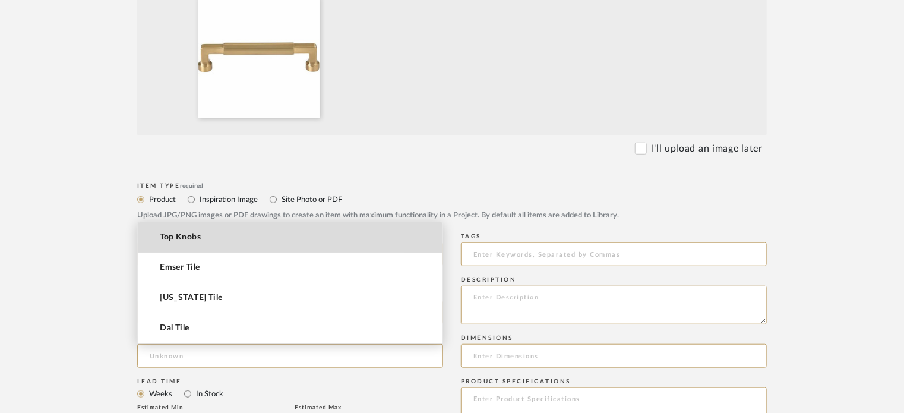
click at [197, 232] on span "Top Knobs" at bounding box center [180, 237] width 41 height 10
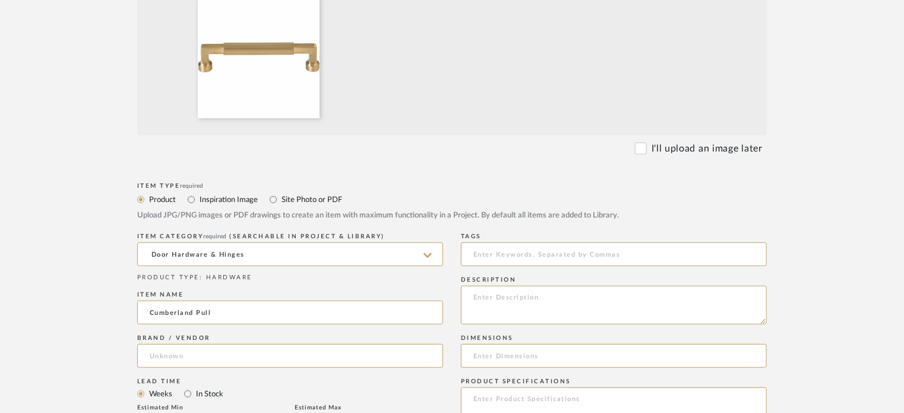
type input "Top Knobs"
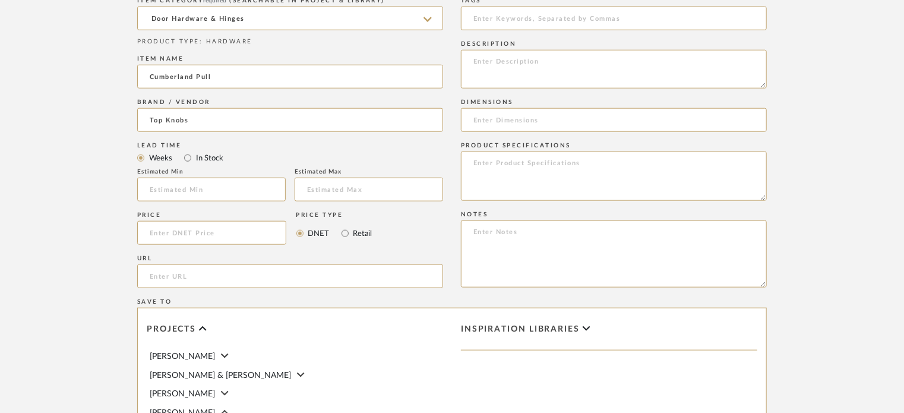
scroll to position [594, 0]
click at [491, 113] on input at bounding box center [614, 118] width 306 height 24
paste input "5 1/16"
type input "5 1/16"
click at [496, 153] on textarea at bounding box center [614, 174] width 306 height 49
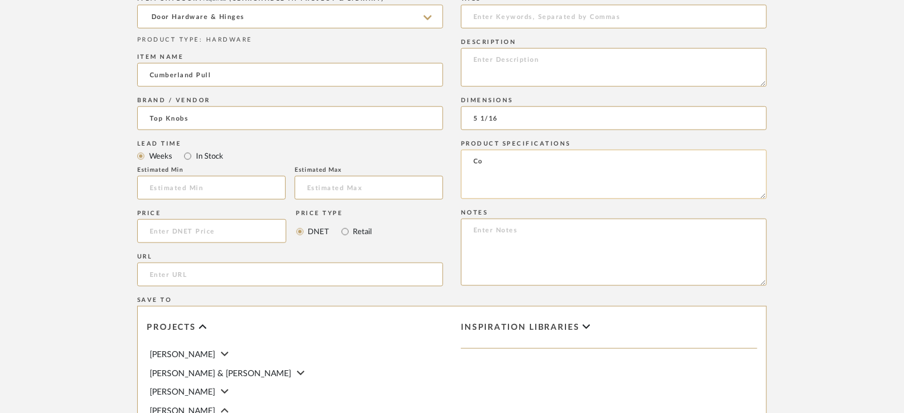
type textarea "C"
type textarea "Finish: Honey Bronze"
paste input "https://www.topknobs.com/collections/cumberland-pull.html?finish_tk=13594&websi…"
type input "https://www.topknobs.com/collections/cumberland-pull.html?finish_tk=13594&websi…"
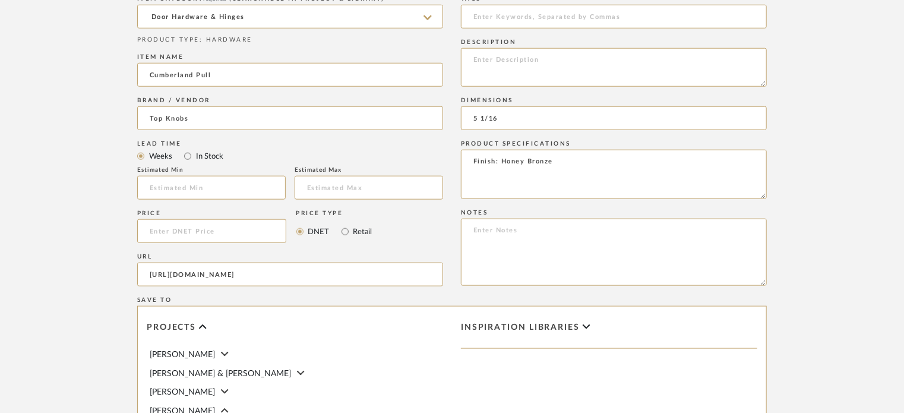
scroll to position [0, 0]
click at [862, 266] on upload-items "Create new item in Pierce Upload photos, documents or PDFs, or select below to …" at bounding box center [452, 71] width 904 height 1159
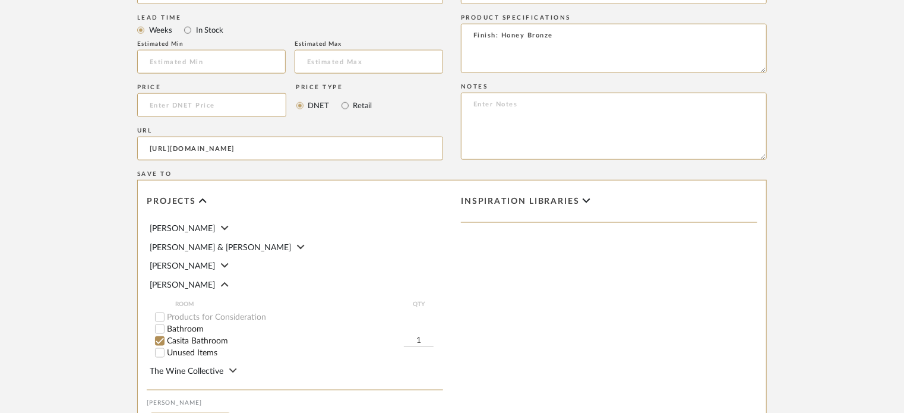
scroll to position [831, 0]
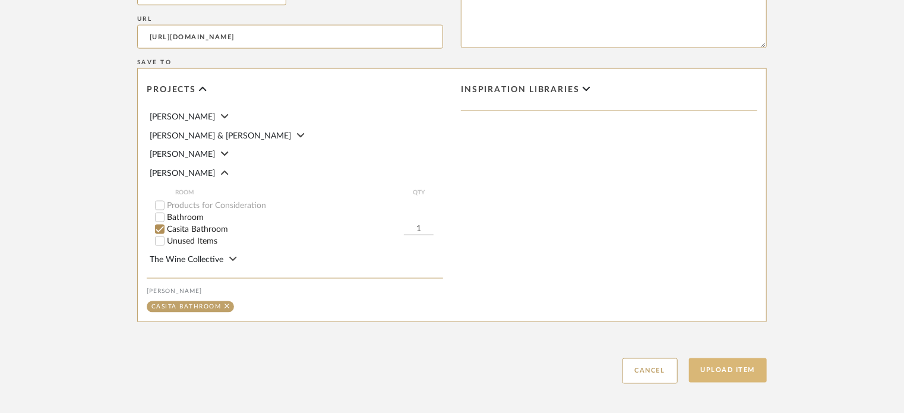
click at [719, 369] on button "Upload Item" at bounding box center [728, 370] width 78 height 24
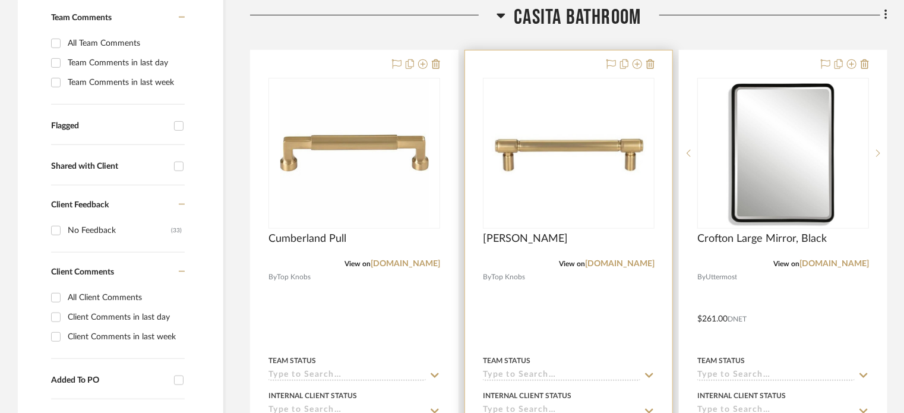
scroll to position [344, 0]
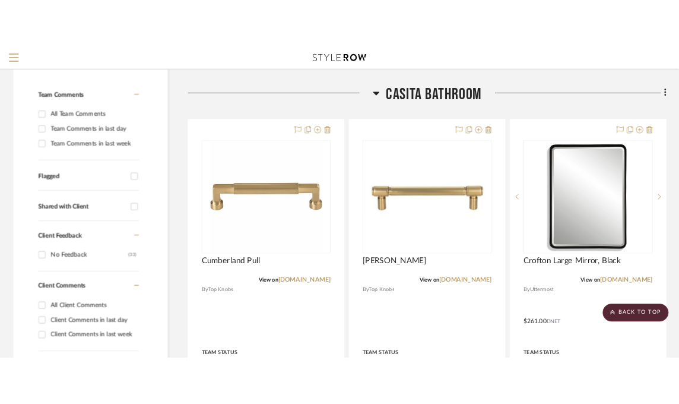
scroll to position [267, 0]
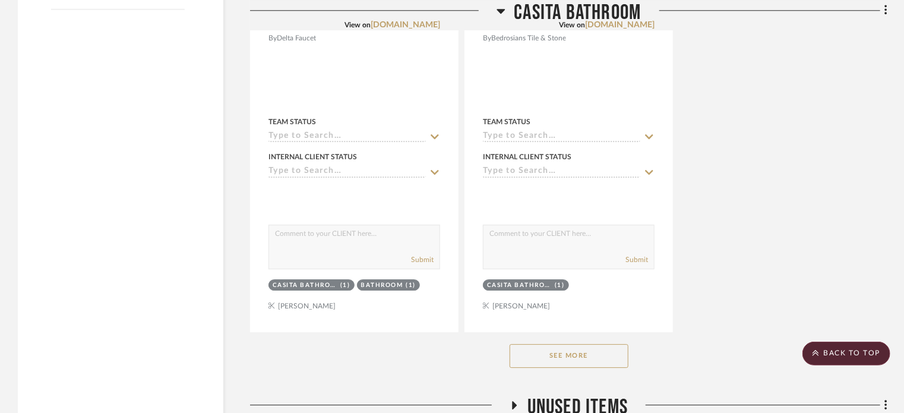
scroll to position [1633, 0]
click at [571, 358] on button "See More" at bounding box center [569, 355] width 119 height 24
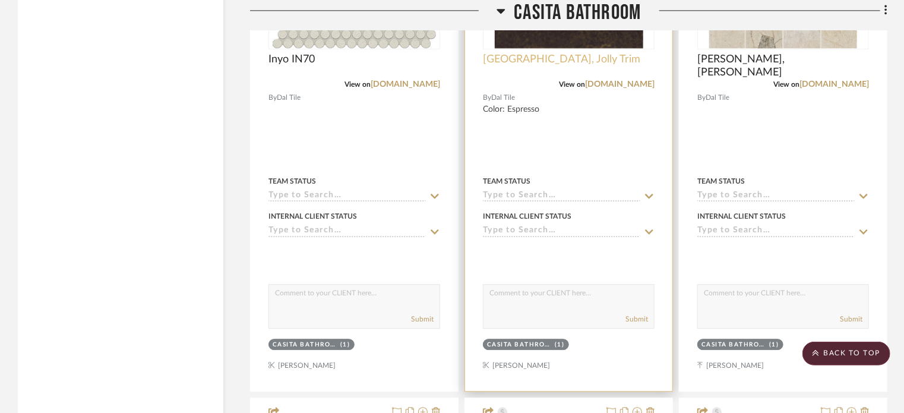
scroll to position [3593, 0]
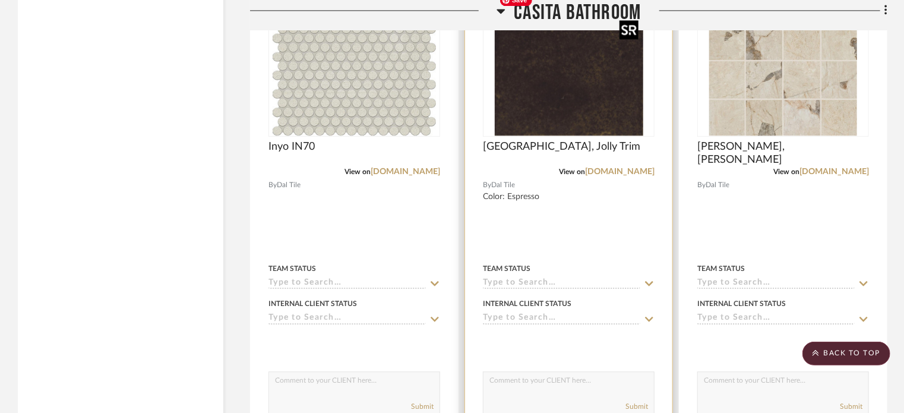
click at [558, 116] on img "0" at bounding box center [569, 61] width 148 height 148
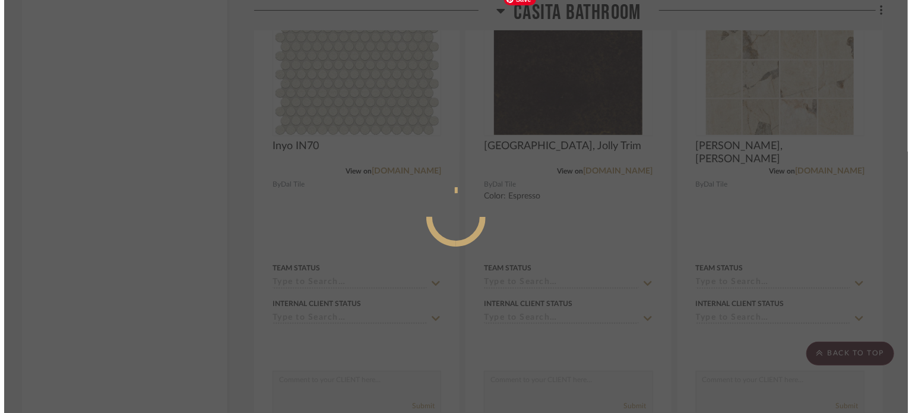
scroll to position [0, 0]
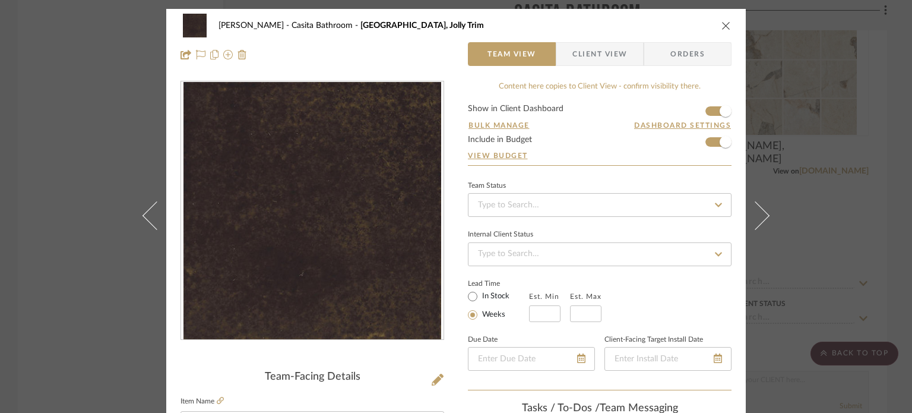
click at [687, 23] on icon "close" at bounding box center [727, 26] width 10 height 10
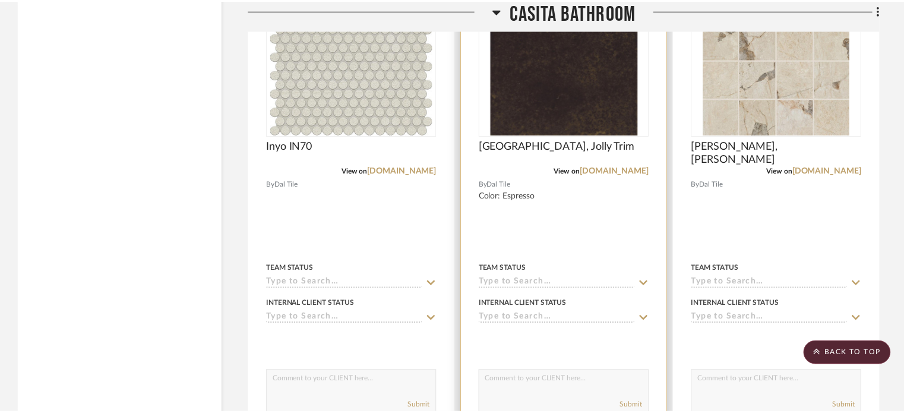
scroll to position [3593, 0]
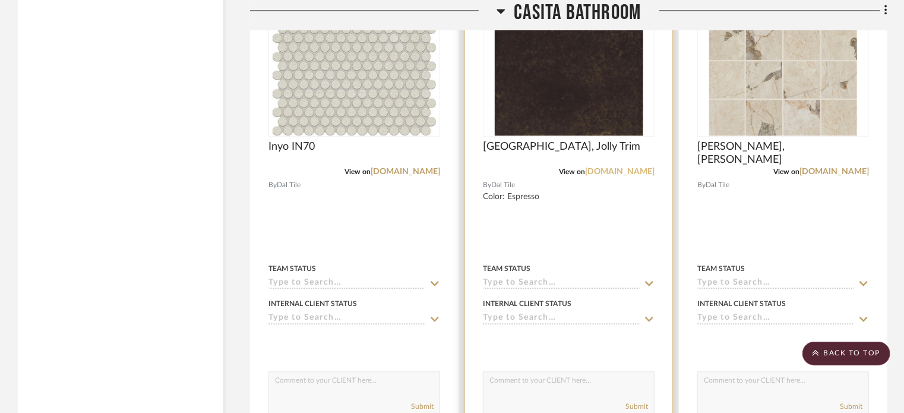
click at [604, 168] on link "americanolean.com" at bounding box center [619, 171] width 69 height 8
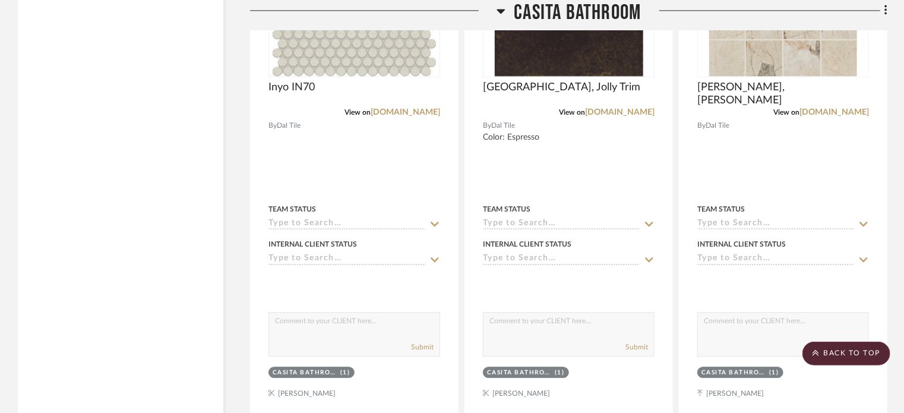
click at [502, 9] on icon at bounding box center [501, 11] width 8 height 5
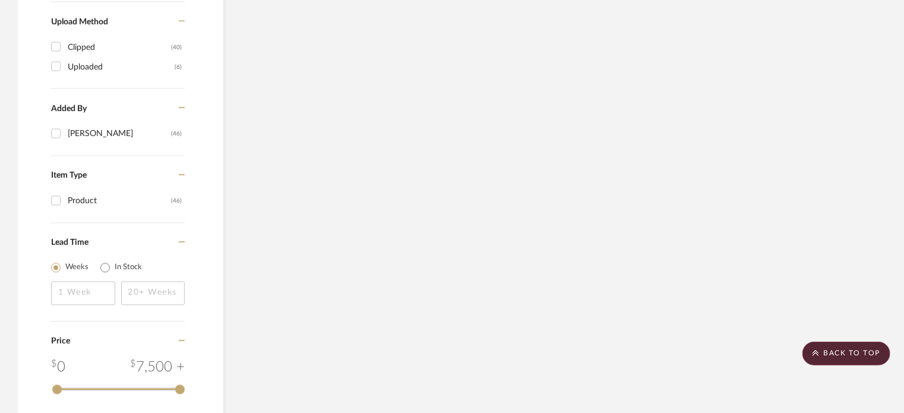
scroll to position [1280, 0]
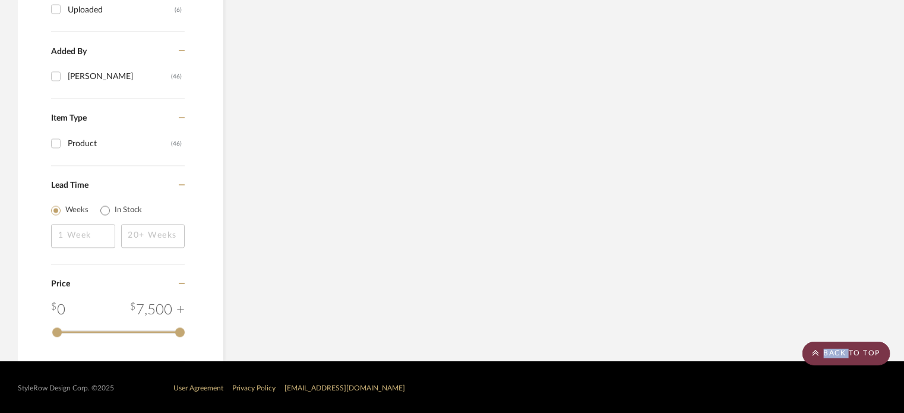
click at [687, 356] on scroll-to-top-button "BACK TO TOP" at bounding box center [846, 353] width 88 height 24
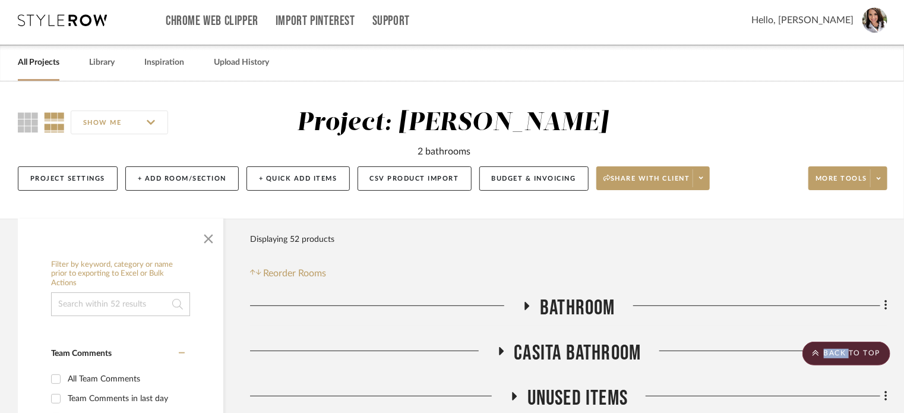
scroll to position [0, 0]
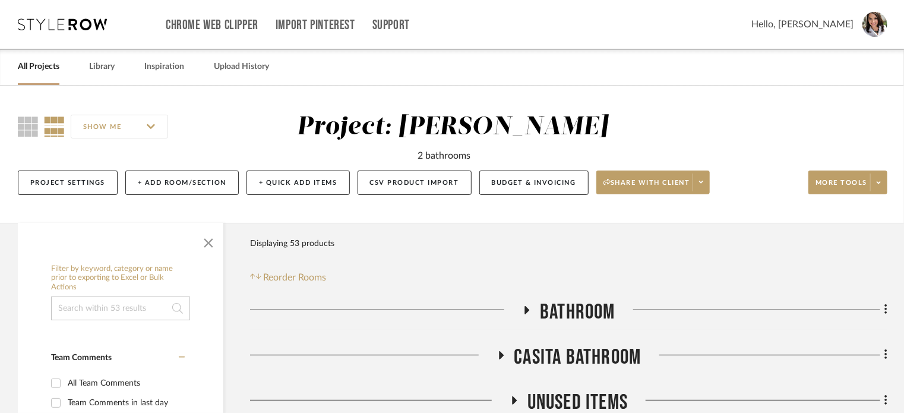
click at [494, 355] on icon at bounding box center [501, 354] width 14 height 9
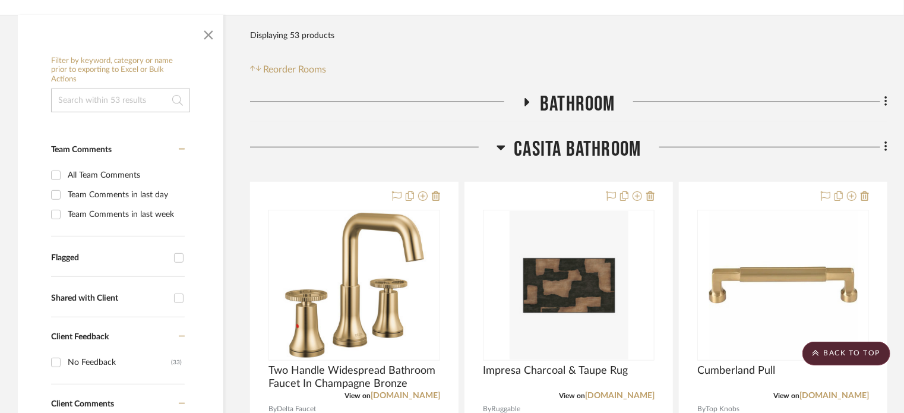
scroll to position [178, 0]
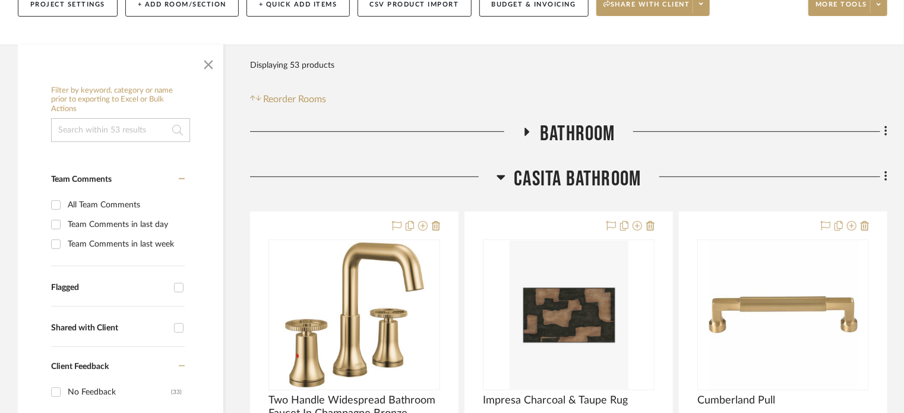
click at [501, 176] on icon at bounding box center [501, 177] width 8 height 5
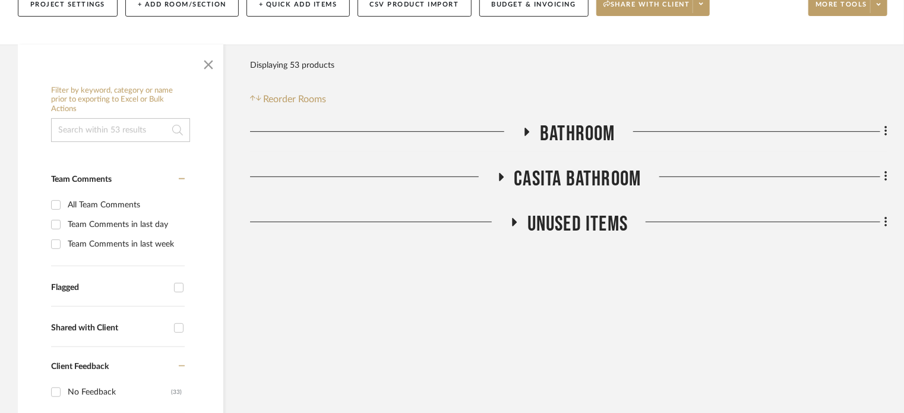
click at [529, 129] on icon at bounding box center [527, 131] width 14 height 9
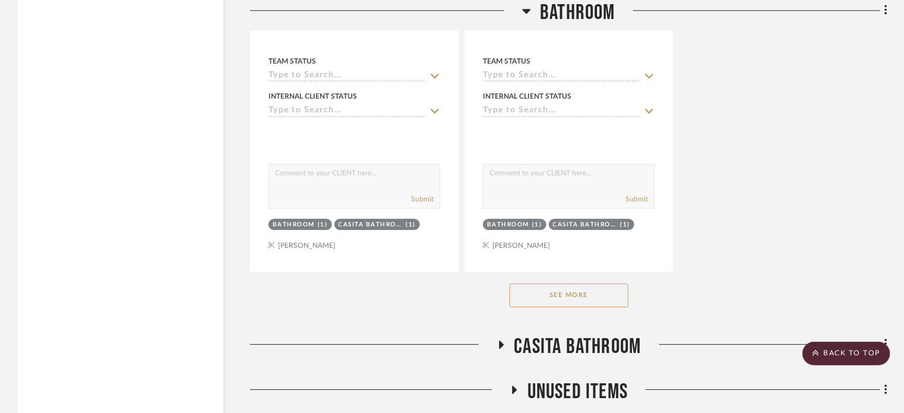
scroll to position [1737, 0]
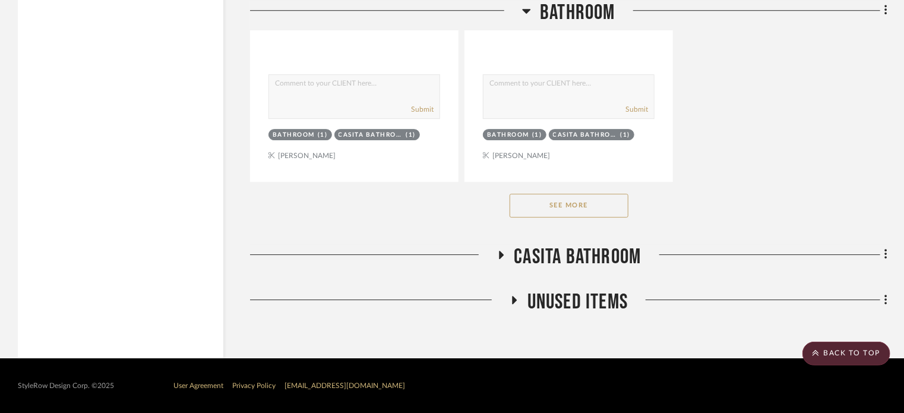
click at [563, 199] on button "See More" at bounding box center [569, 206] width 119 height 24
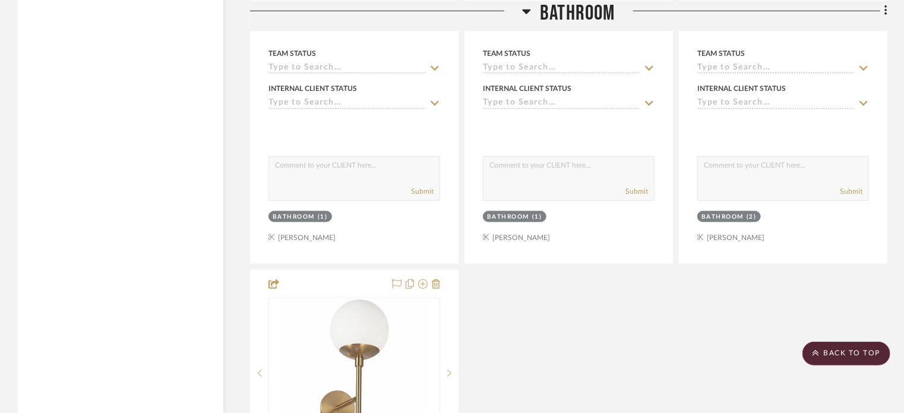
scroll to position [2747, 0]
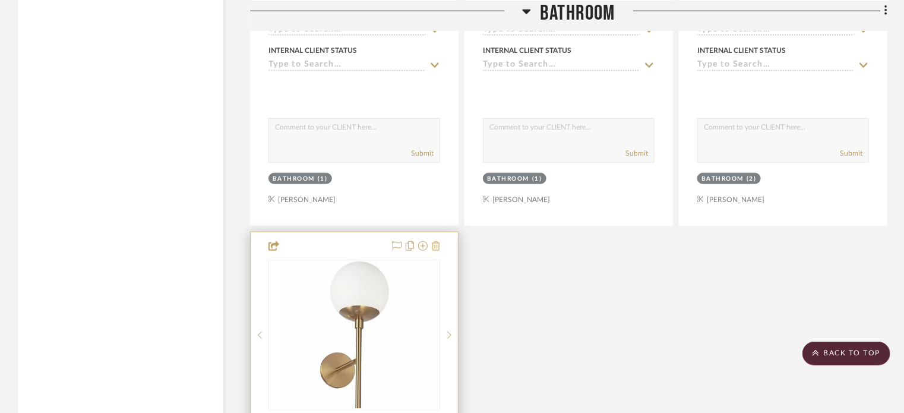
click at [437, 248] on icon at bounding box center [436, 246] width 8 height 10
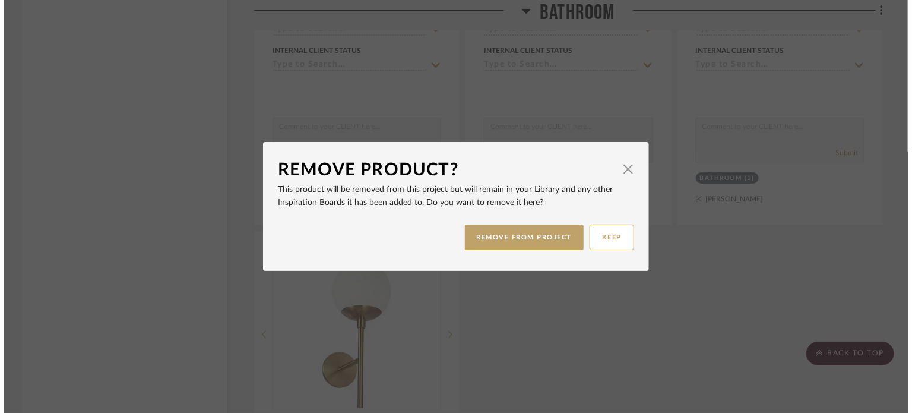
scroll to position [0, 0]
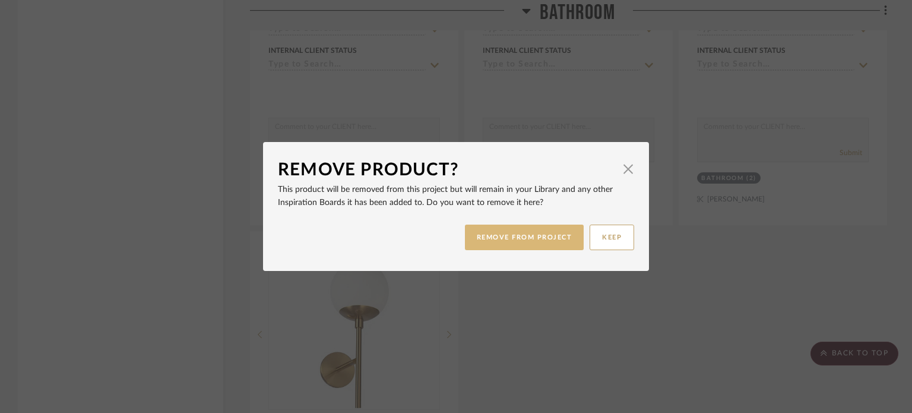
click at [499, 239] on button "REMOVE FROM PROJECT" at bounding box center [524, 237] width 119 height 26
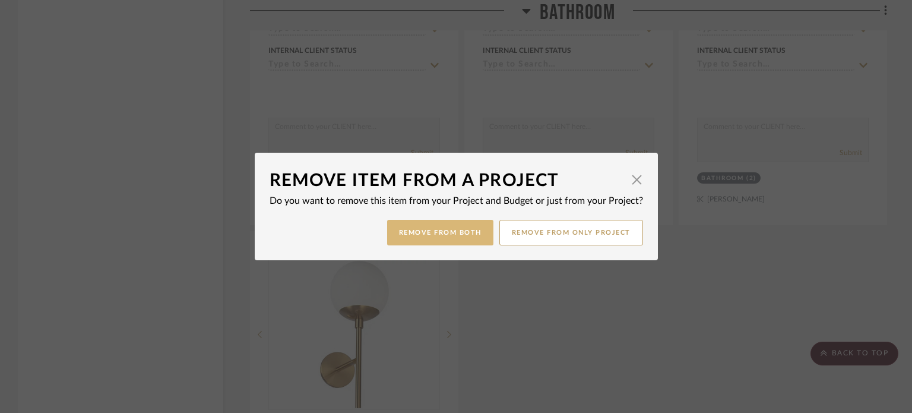
click at [461, 237] on button "Remove from Both" at bounding box center [440, 233] width 106 height 26
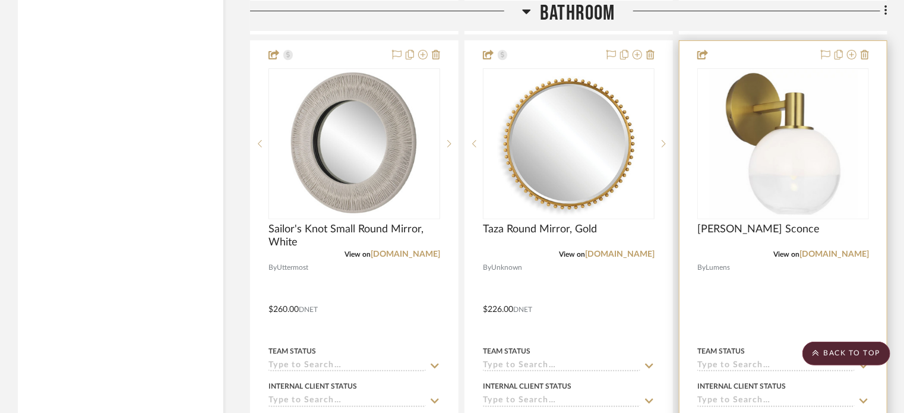
scroll to position [2331, 0]
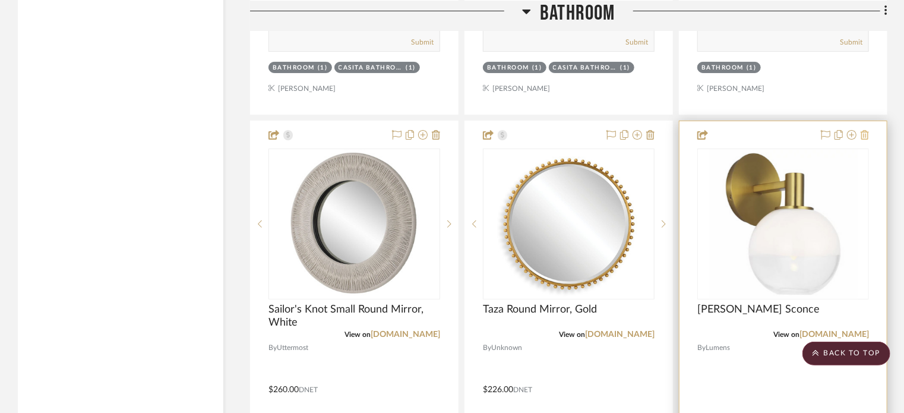
click at [867, 135] on icon at bounding box center [865, 135] width 8 height 10
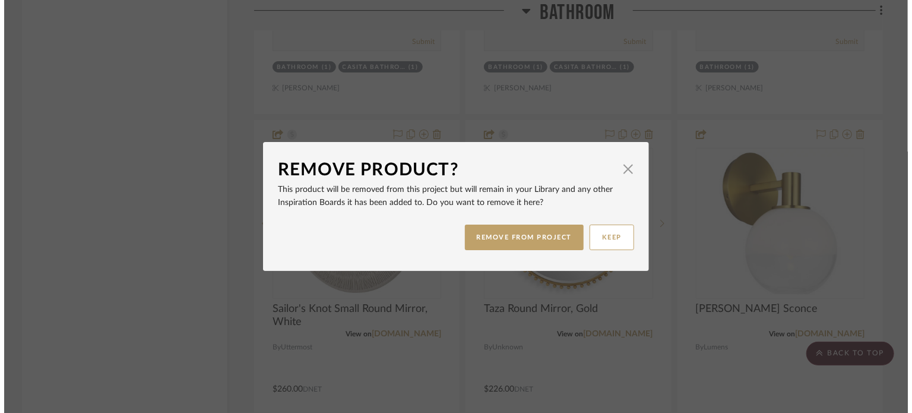
scroll to position [0, 0]
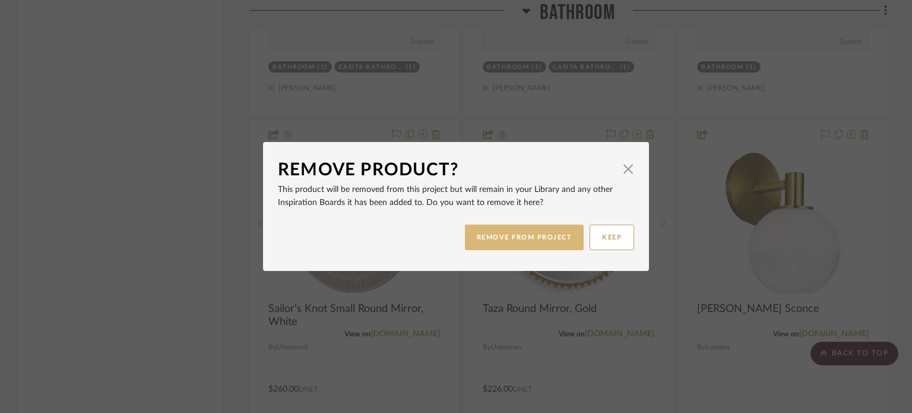
click at [506, 239] on button "REMOVE FROM PROJECT" at bounding box center [524, 237] width 119 height 26
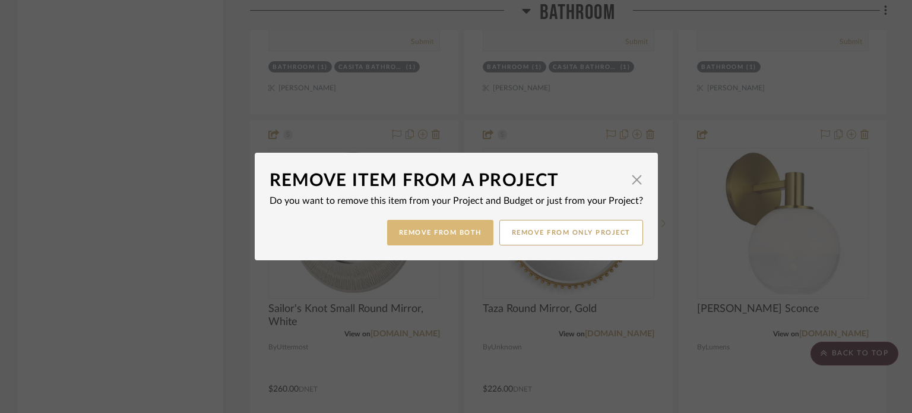
click at [420, 232] on button "Remove from Both" at bounding box center [440, 233] width 106 height 26
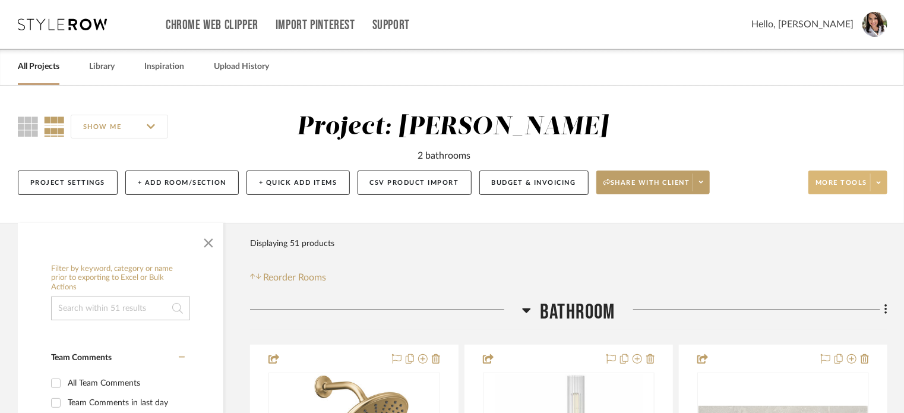
click at [880, 185] on icon at bounding box center [879, 182] width 4 height 7
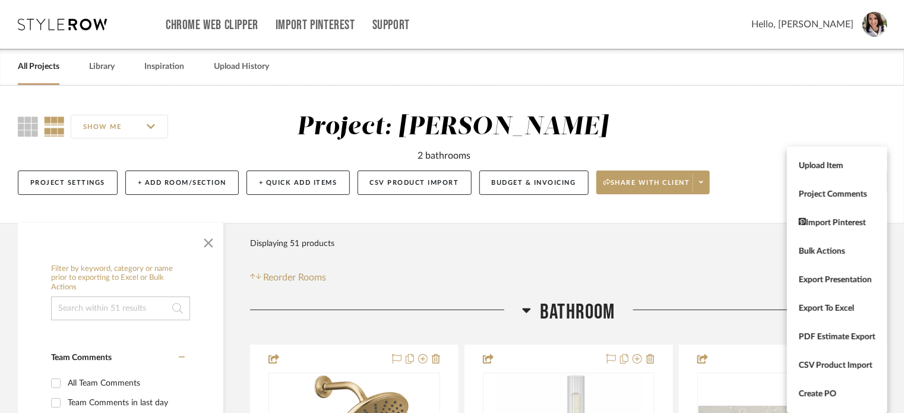
click at [726, 263] on div at bounding box center [452, 206] width 904 height 413
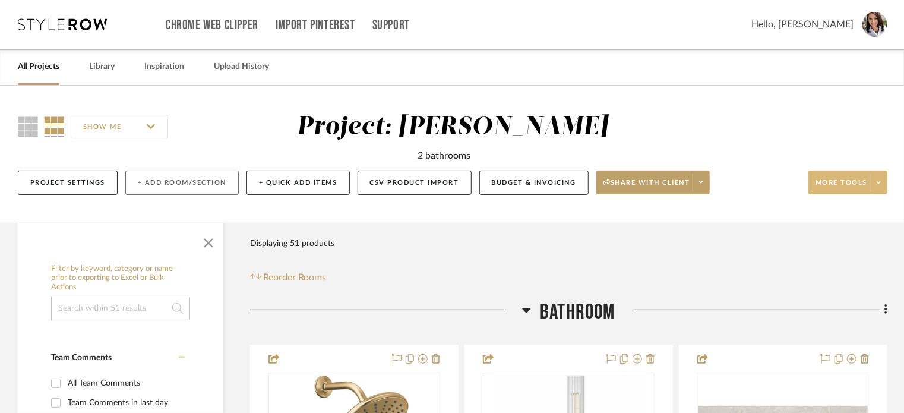
click at [178, 182] on button "+ Add Room/Section" at bounding box center [181, 182] width 113 height 24
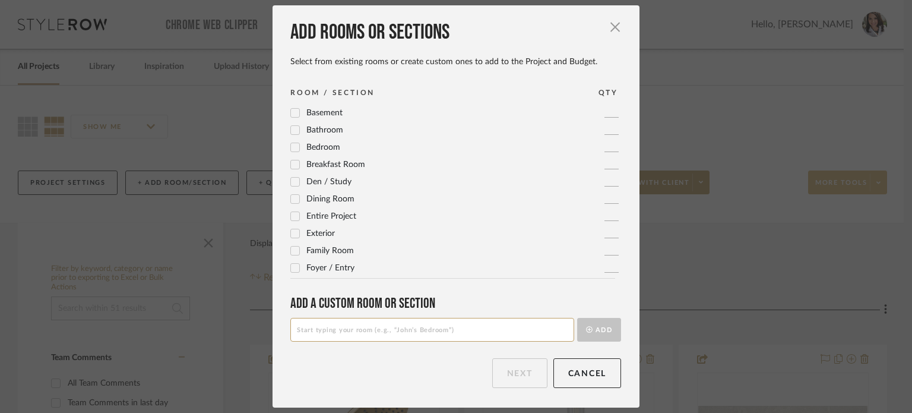
drag, startPoint x: 331, startPoint y: 327, endPoint x: 332, endPoint y: 316, distance: 10.8
click at [331, 322] on input at bounding box center [432, 330] width 284 height 24
type input "c"
type input "Casita Option"
click at [594, 328] on button "Add" at bounding box center [599, 330] width 44 height 24
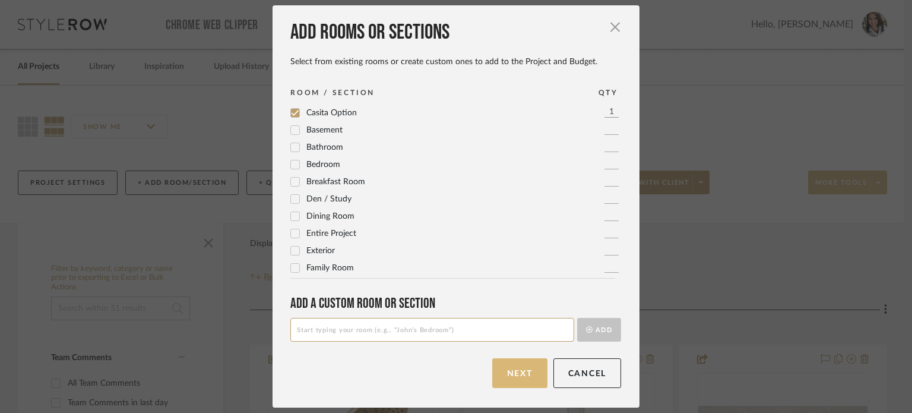
click at [516, 382] on button "Next" at bounding box center [519, 373] width 55 height 30
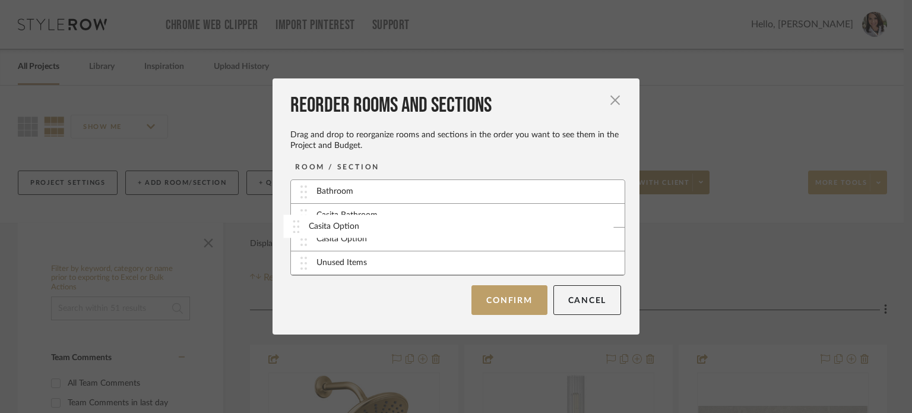
drag, startPoint x: 302, startPoint y: 264, endPoint x: 299, endPoint y: 227, distance: 36.9
click at [505, 299] on button "Confirm" at bounding box center [509, 299] width 75 height 30
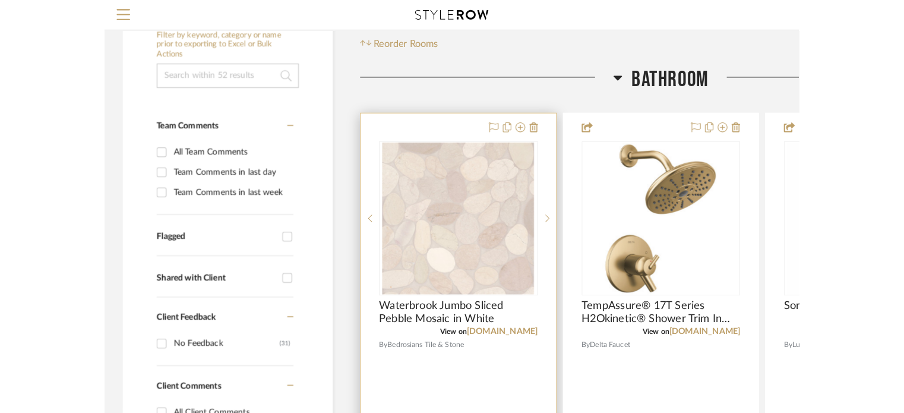
scroll to position [148, 0]
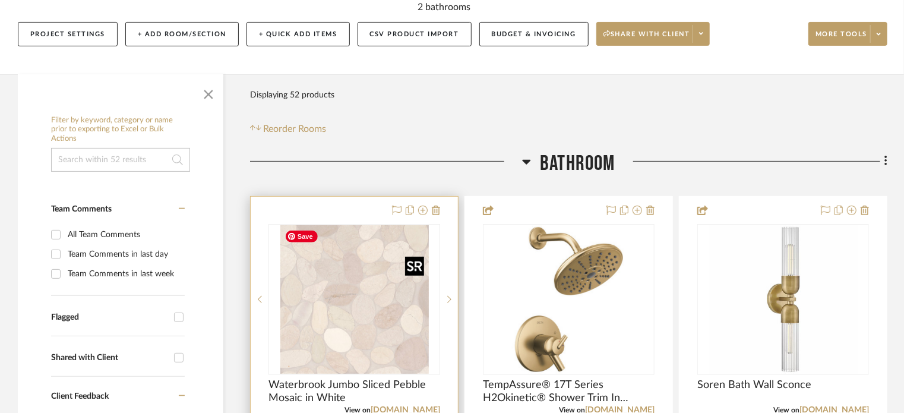
click at [361, 335] on img "0" at bounding box center [354, 299] width 148 height 148
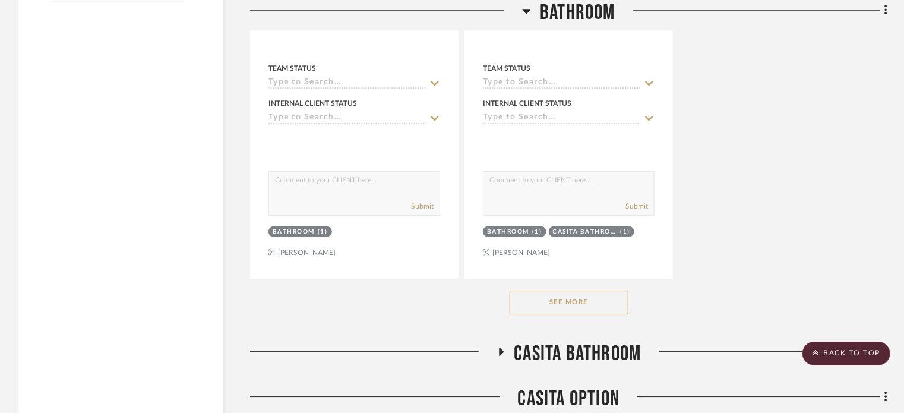
scroll to position [1752, 0]
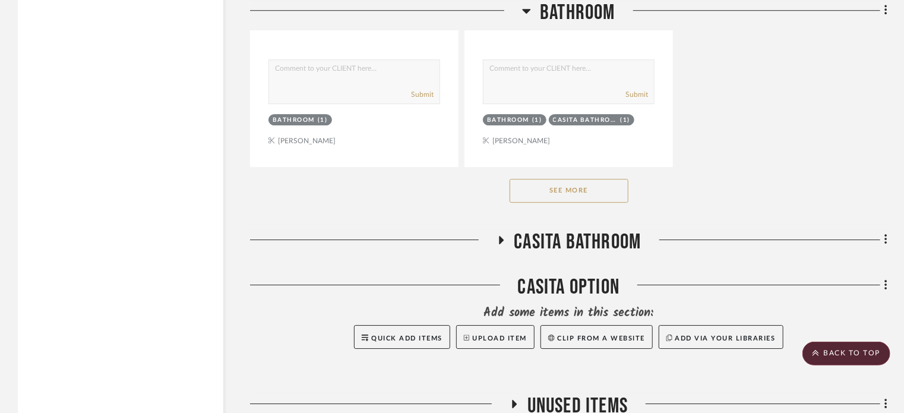
click at [566, 194] on button "See More" at bounding box center [569, 191] width 119 height 24
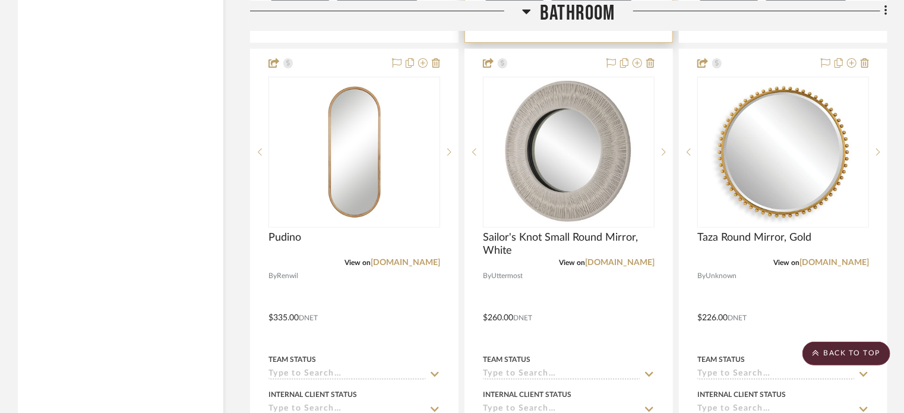
scroll to position [2465, 0]
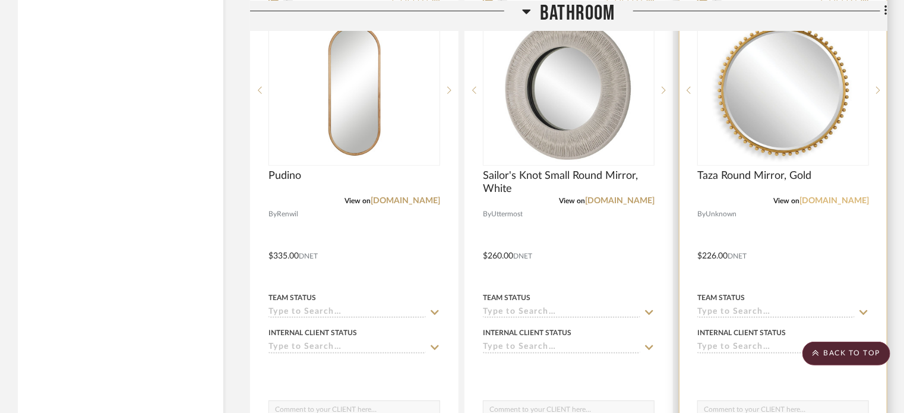
click at [687, 200] on link "[DOMAIN_NAME]" at bounding box center [833, 201] width 69 height 8
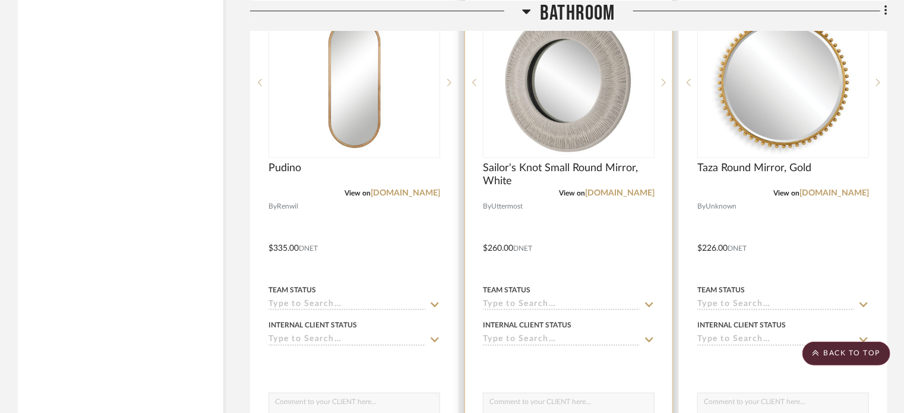
scroll to position [2762, 0]
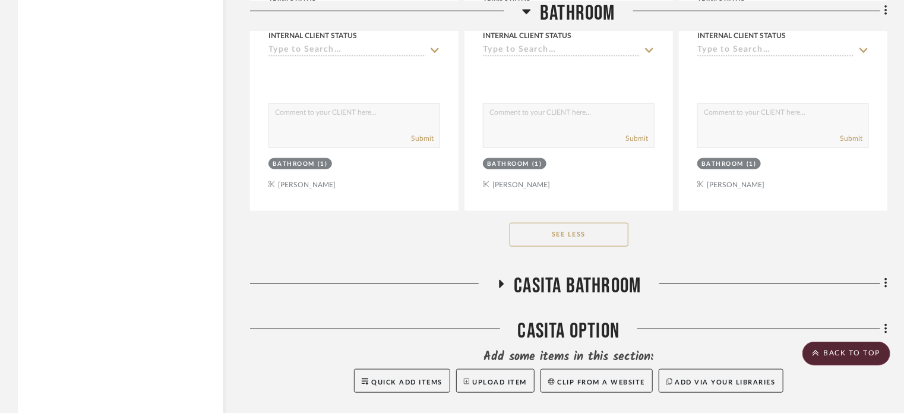
drag, startPoint x: 579, startPoint y: 241, endPoint x: 788, endPoint y: 313, distance: 221.1
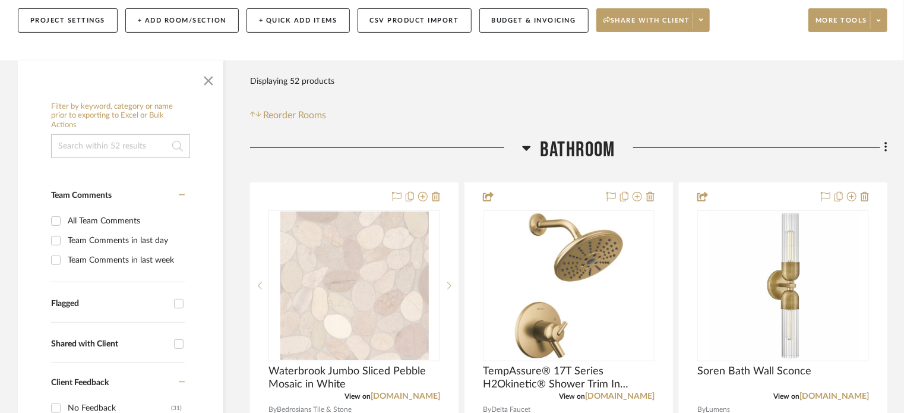
scroll to position [0, 0]
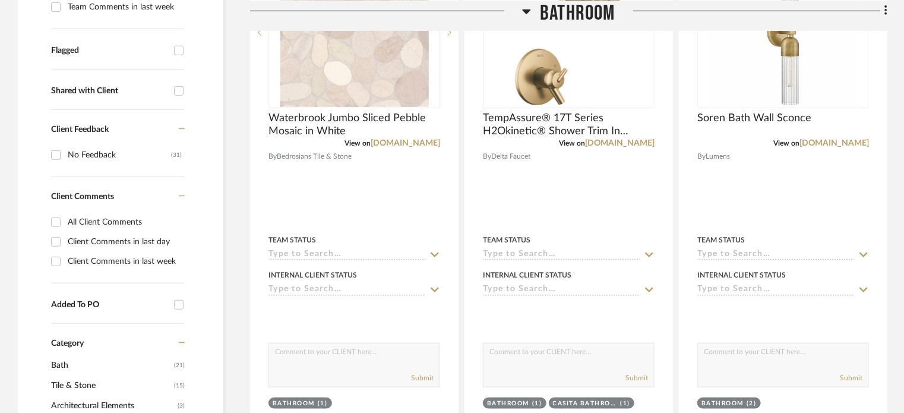
scroll to position [416, 0]
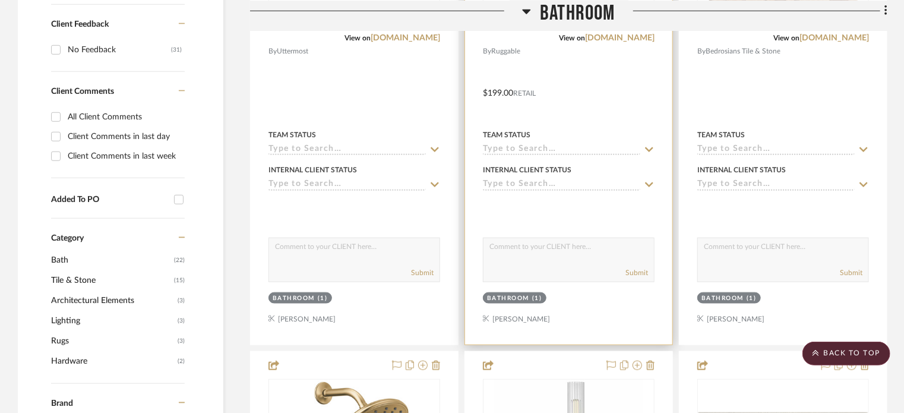
scroll to position [238, 0]
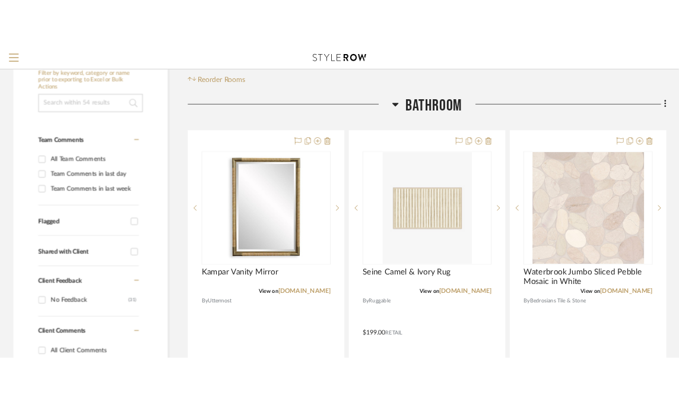
scroll to position [208, 0]
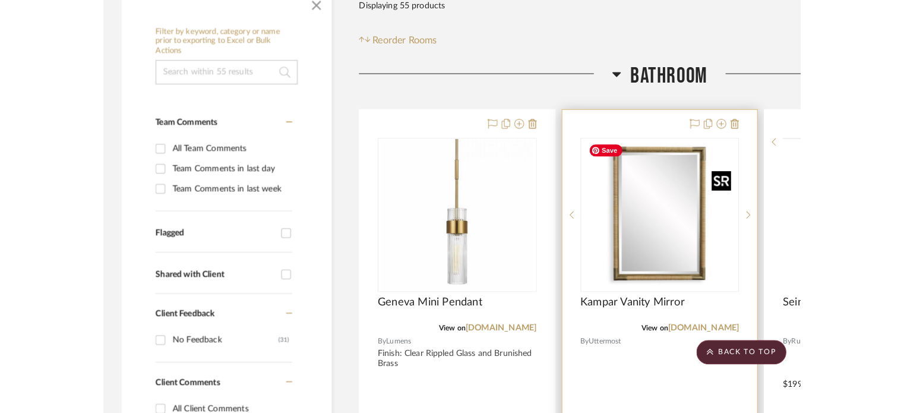
scroll to position [207, 0]
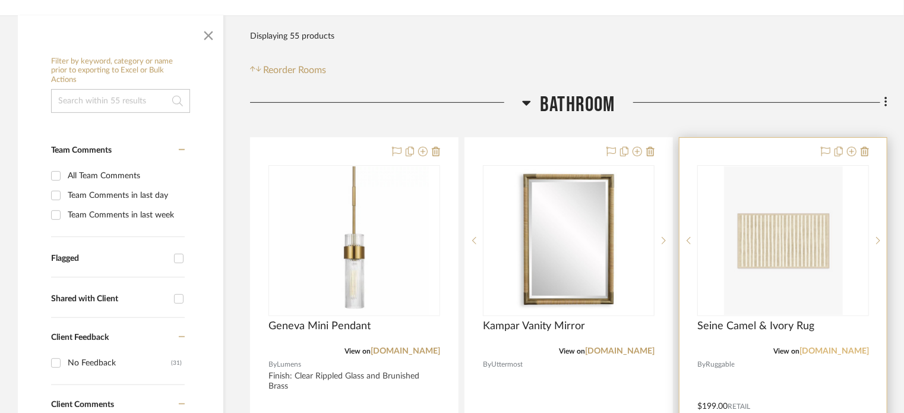
click at [687, 352] on link "[DOMAIN_NAME]" at bounding box center [833, 351] width 69 height 8
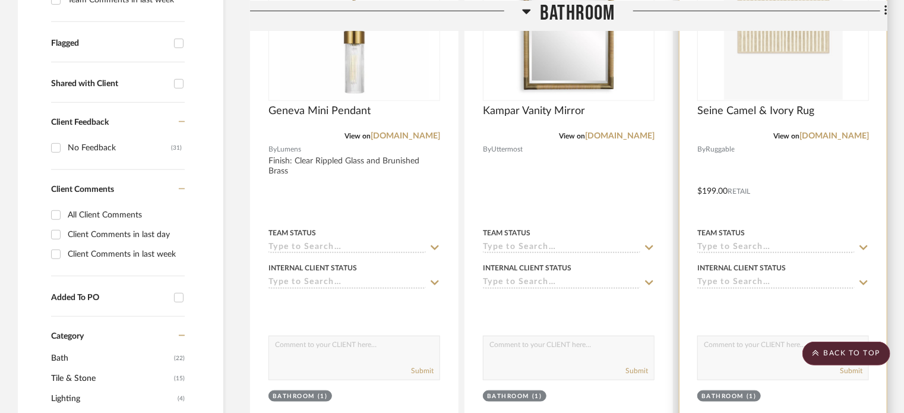
scroll to position [326, 0]
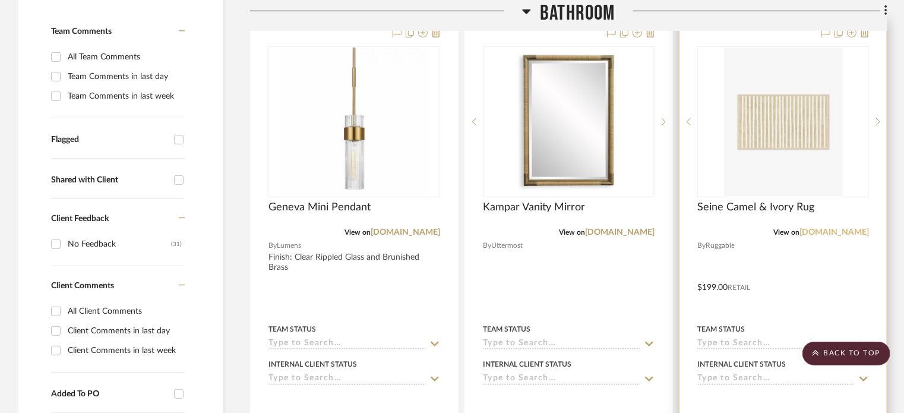
click at [687, 233] on link "[DOMAIN_NAME]" at bounding box center [833, 232] width 69 height 8
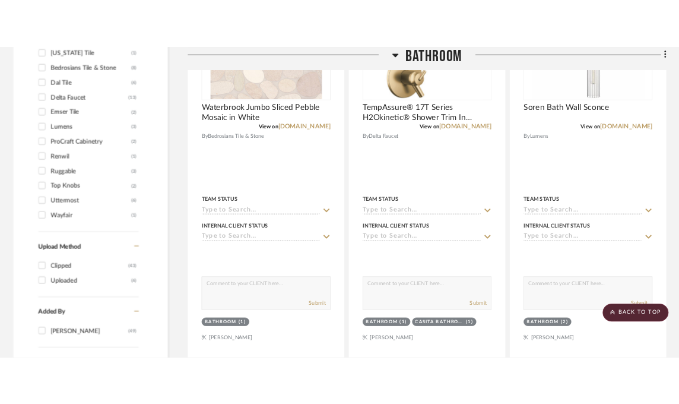
scroll to position [1010, 0]
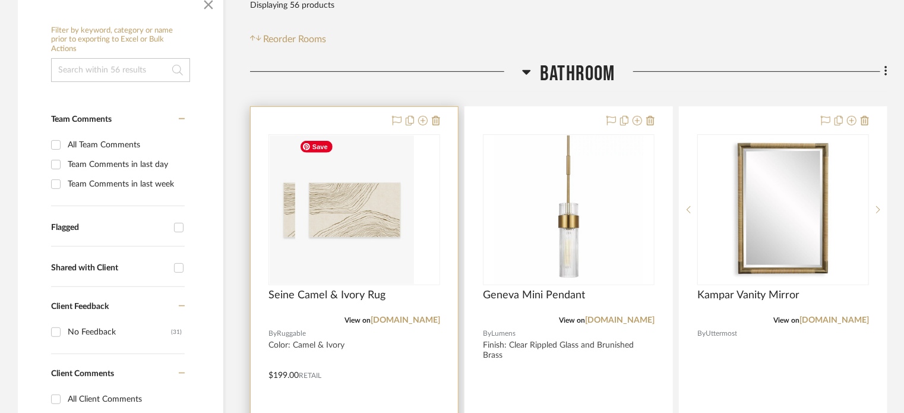
scroll to position [297, 0]
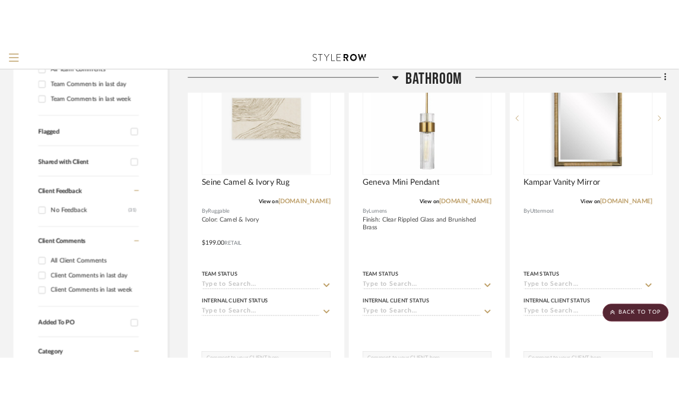
scroll to position [326, 0]
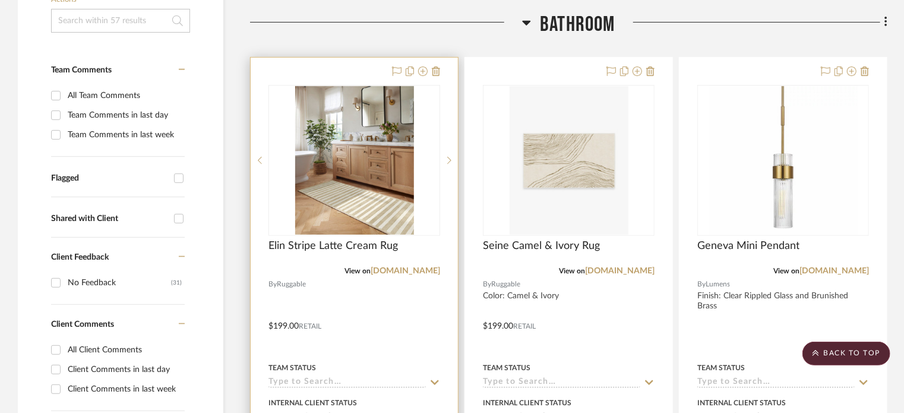
scroll to position [297, 0]
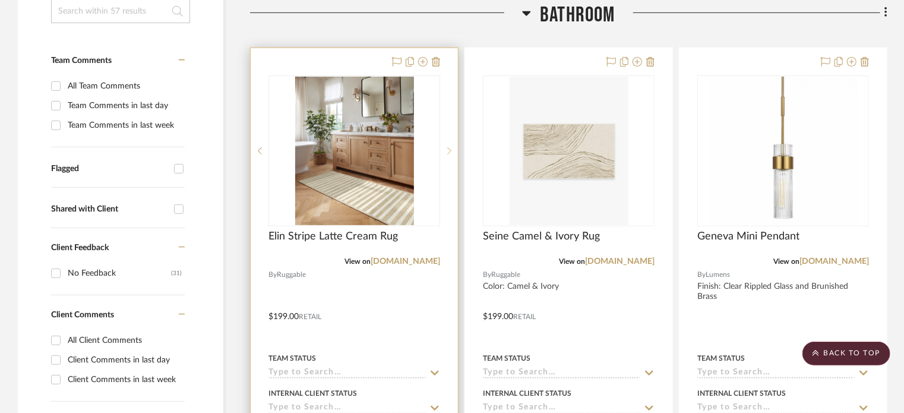
click at [448, 147] on icon at bounding box center [449, 151] width 4 height 8
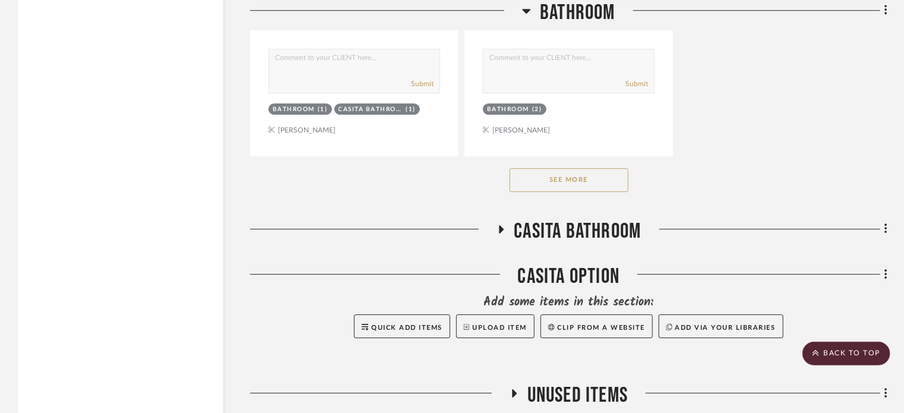
scroll to position [1782, 0]
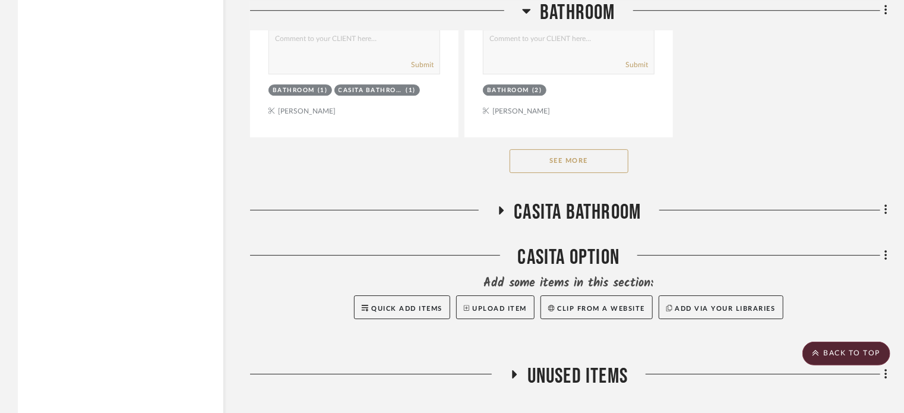
click at [497, 208] on icon at bounding box center [501, 209] width 14 height 9
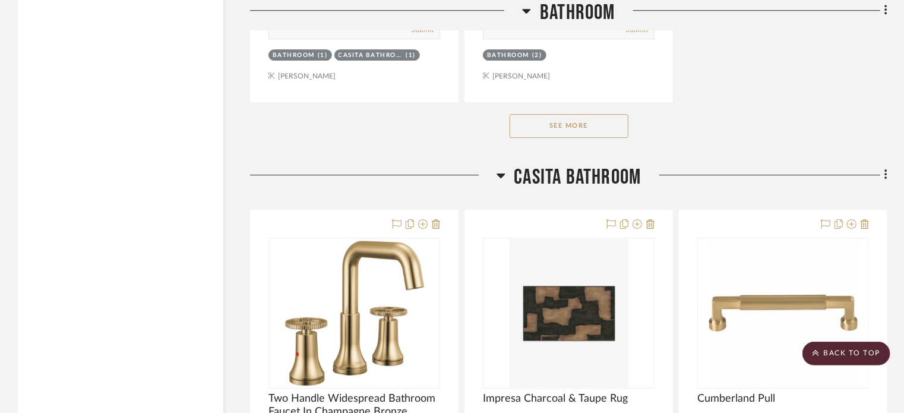
scroll to position [1722, 0]
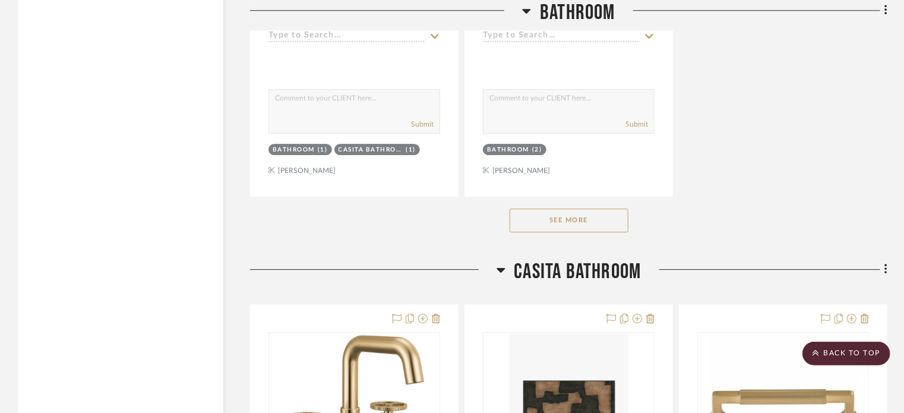
click at [687, 206] on div "See More" at bounding box center [568, 221] width 637 height 48
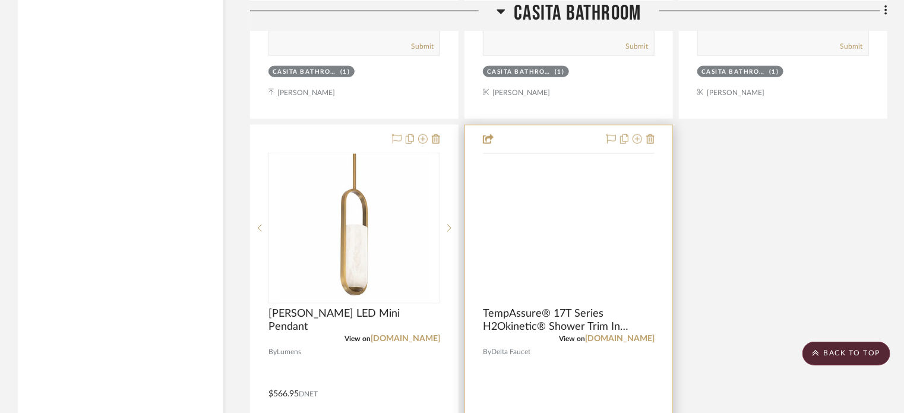
scroll to position [3088, 0]
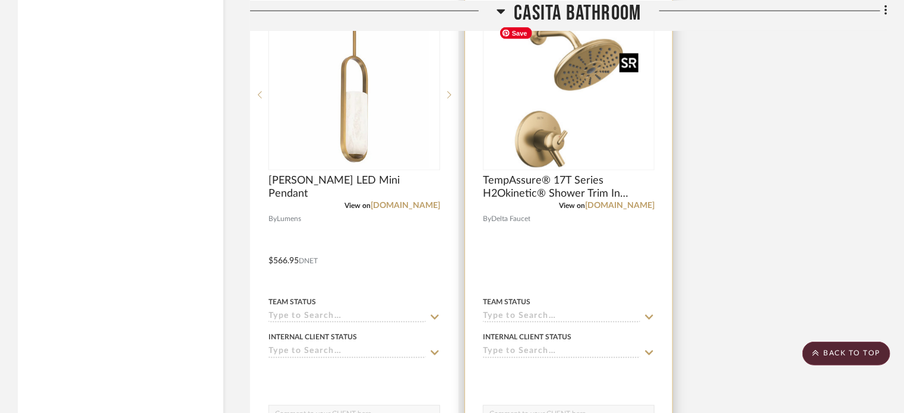
click at [571, 124] on img "0" at bounding box center [569, 95] width 148 height 148
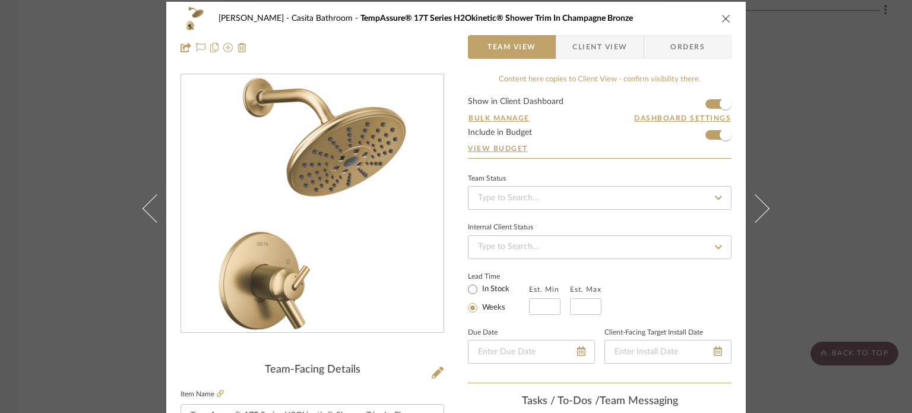
scroll to position [0, 0]
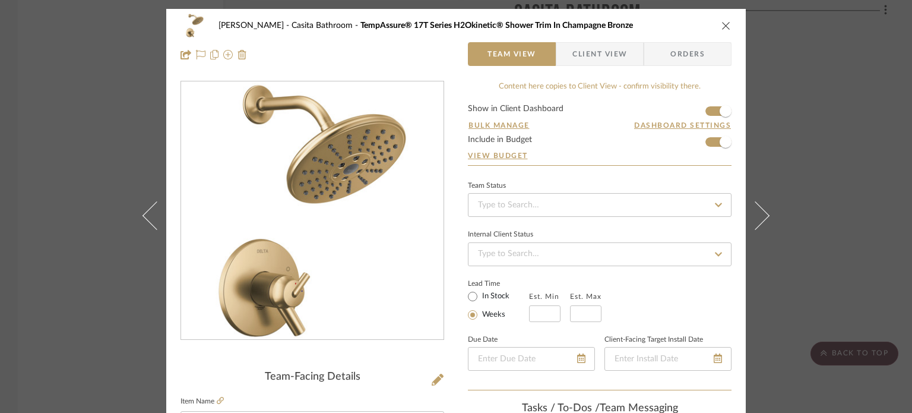
click at [687, 21] on button "close" at bounding box center [726, 25] width 11 height 11
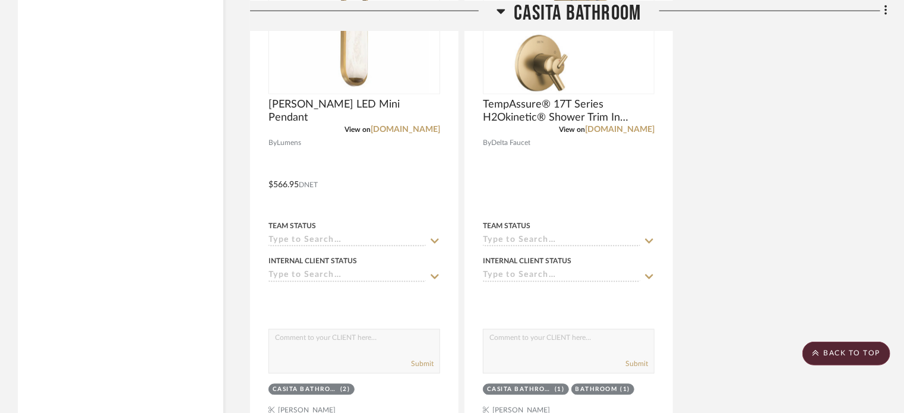
scroll to position [3266, 0]
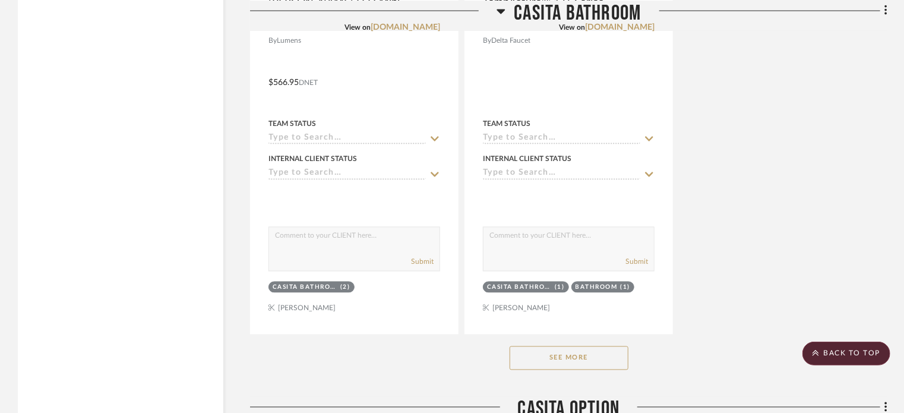
click at [578, 363] on button "See More" at bounding box center [569, 358] width 119 height 24
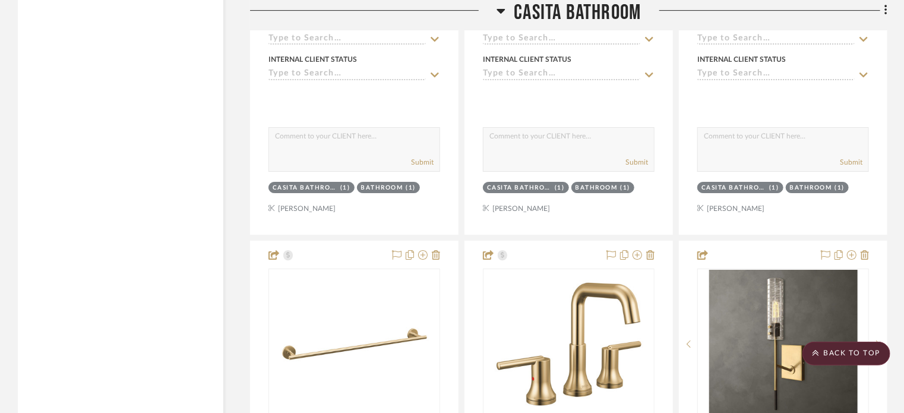
scroll to position [6711, 0]
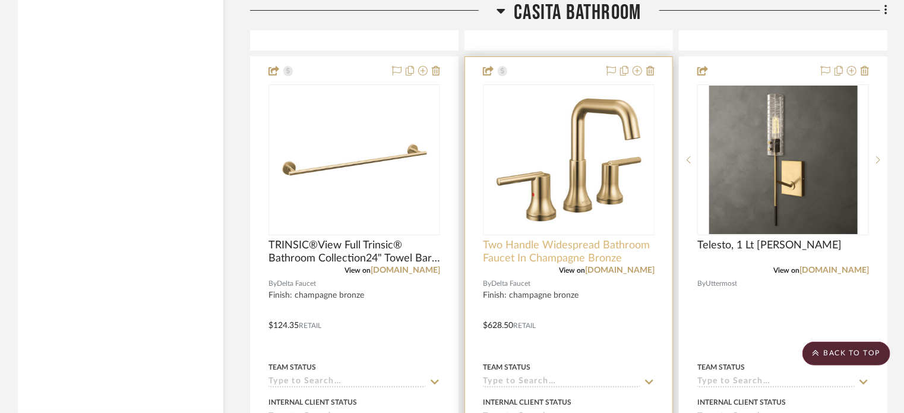
click at [596, 249] on span "Two Handle Widespread Bathroom Faucet In Champagne Bronze" at bounding box center [569, 252] width 172 height 26
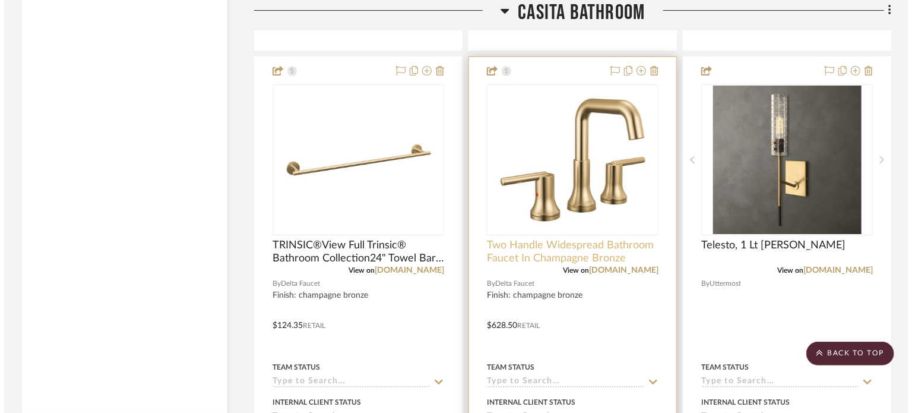
scroll to position [0, 0]
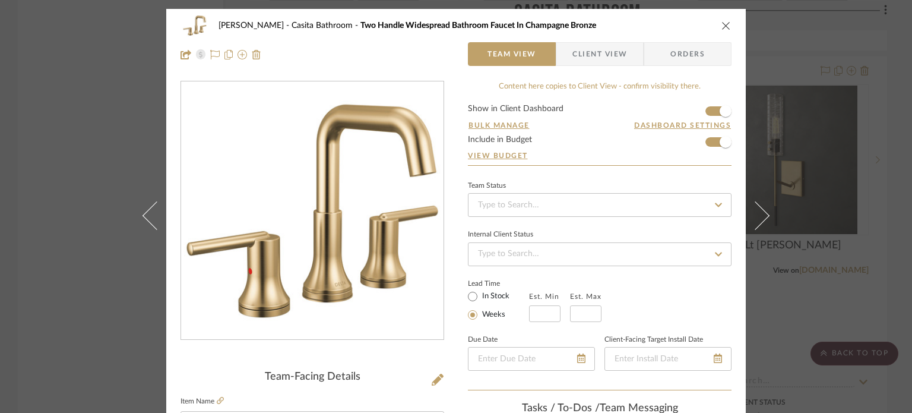
click at [687, 28] on icon "close" at bounding box center [727, 26] width 10 height 10
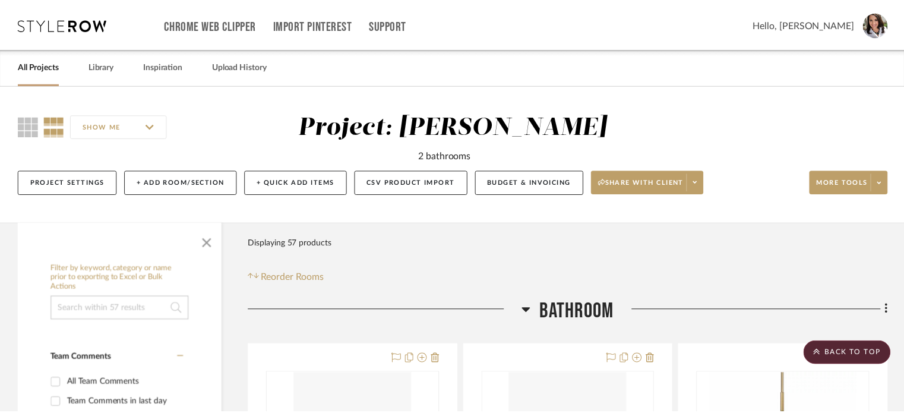
scroll to position [6711, 0]
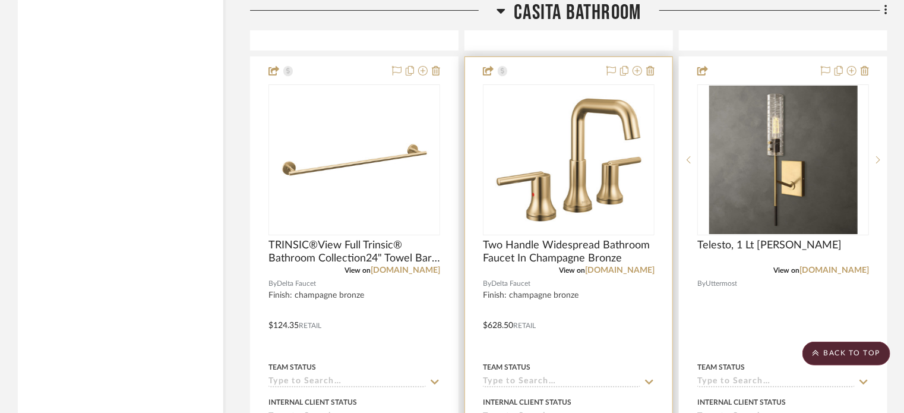
click at [627, 268] on div "View on deltafaucet.com" at bounding box center [569, 270] width 172 height 11
click at [637, 273] on link "deltafaucet.com" at bounding box center [619, 270] width 69 height 8
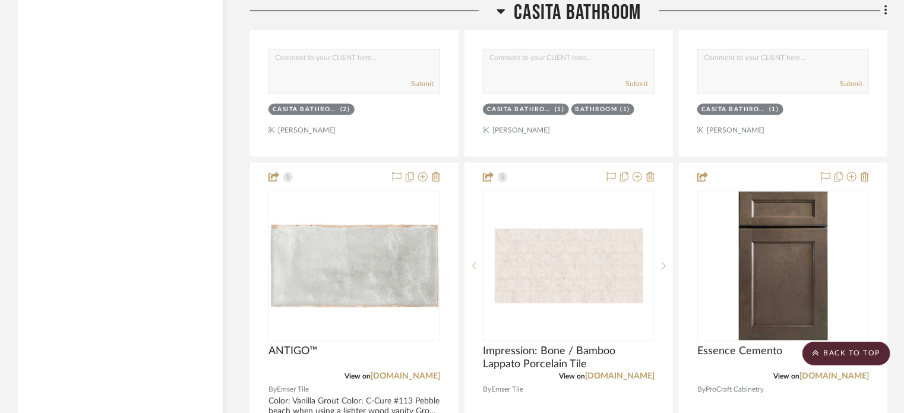
scroll to position [3088, 0]
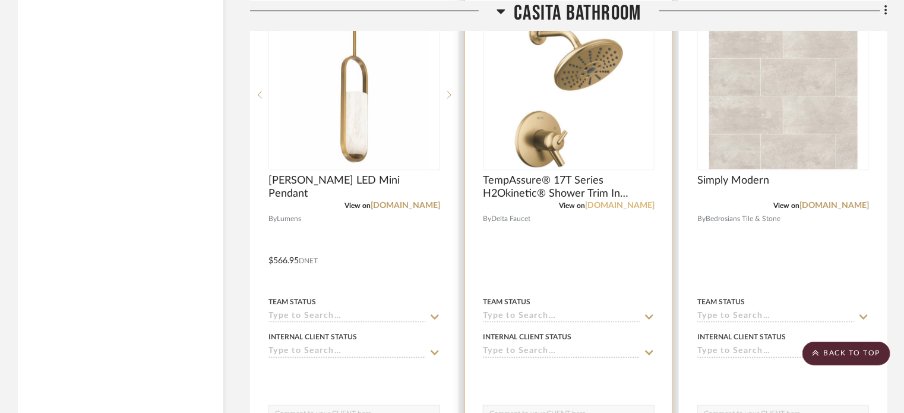
click at [624, 208] on link "deltafaucet.com" at bounding box center [619, 205] width 69 height 8
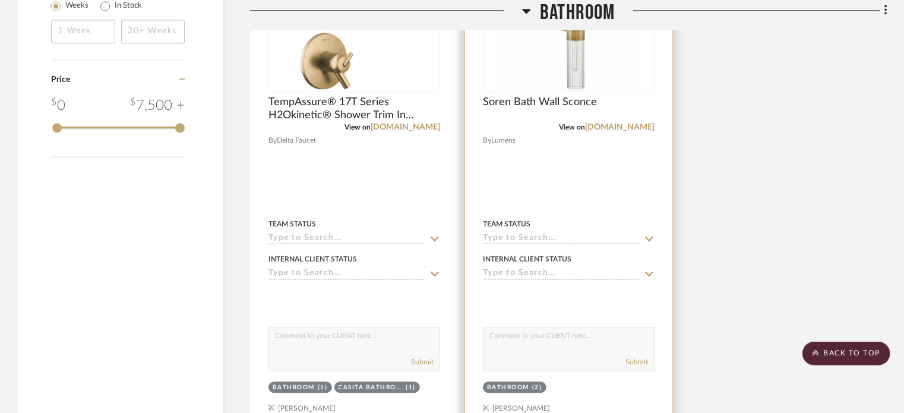
scroll to position [1722, 0]
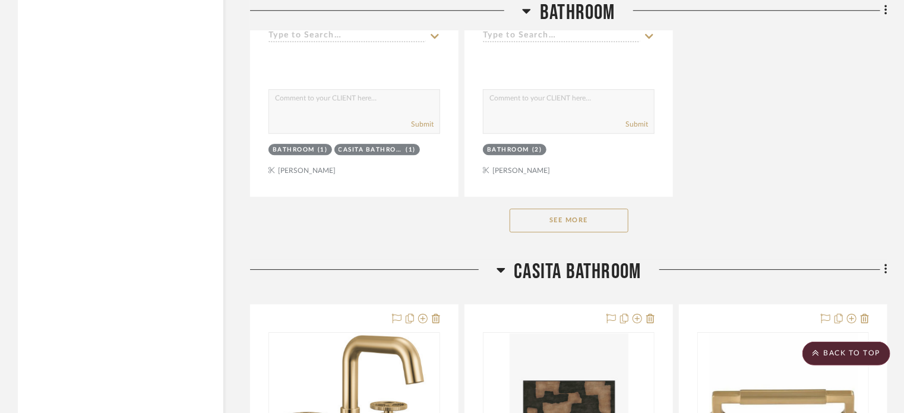
click at [561, 223] on button "See More" at bounding box center [569, 220] width 119 height 24
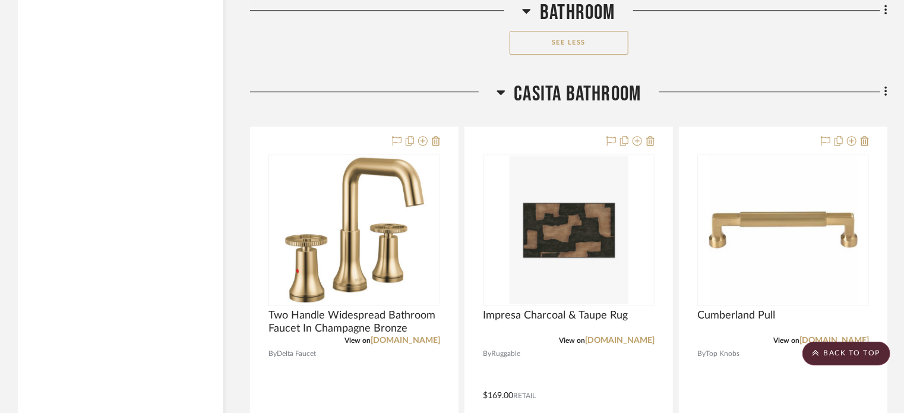
scroll to position [4157, 0]
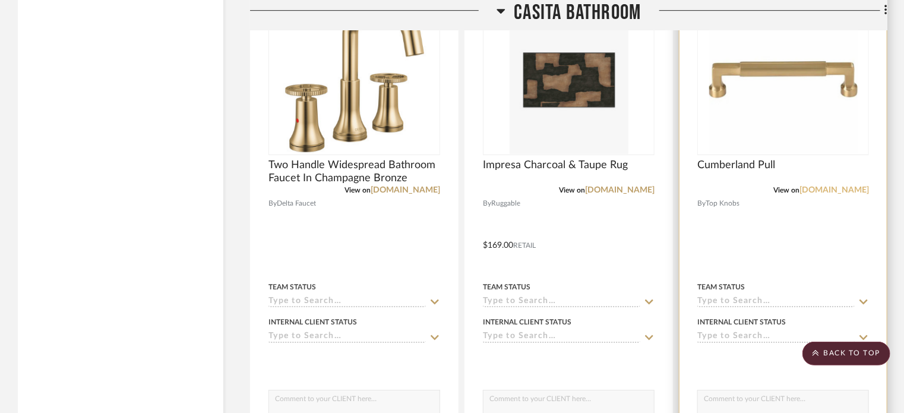
click at [687, 194] on link "topknobs.com" at bounding box center [833, 190] width 69 height 8
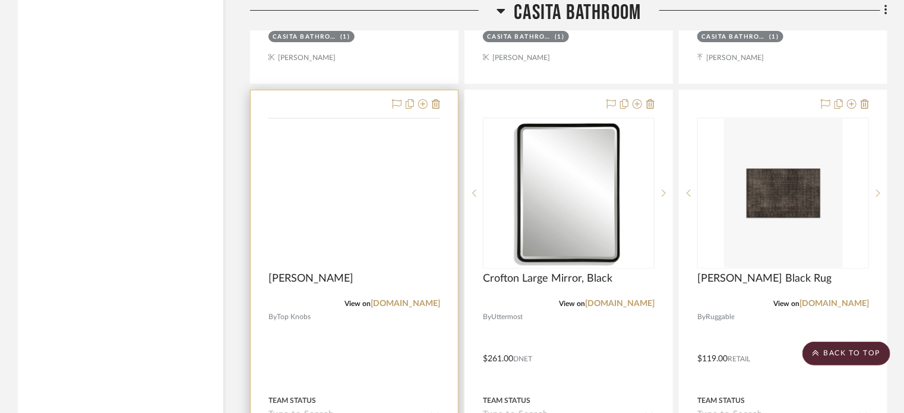
scroll to position [4573, 0]
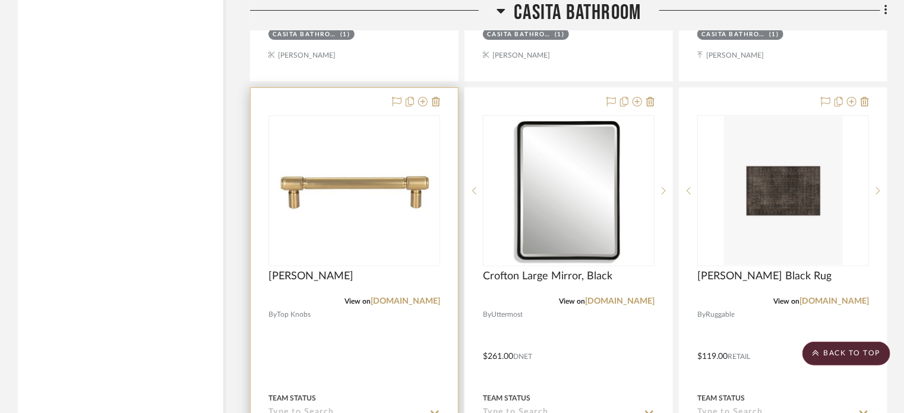
click at [406, 298] on div "View on topknobs.com" at bounding box center [354, 301] width 172 height 11
click at [409, 305] on link "topknobs.com" at bounding box center [405, 301] width 69 height 8
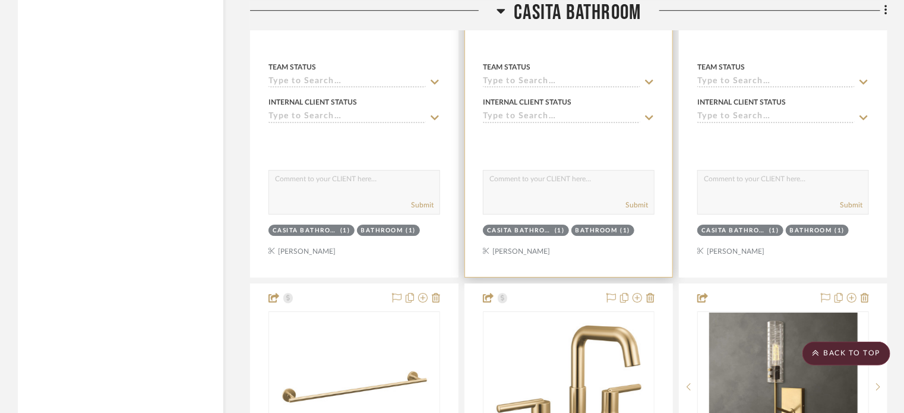
scroll to position [8790, 0]
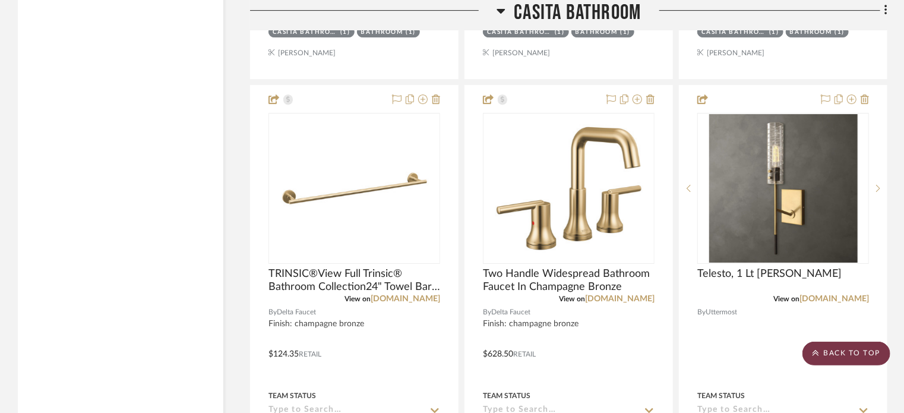
click at [687, 357] on scroll-to-top-button "BACK TO TOP" at bounding box center [846, 353] width 88 height 24
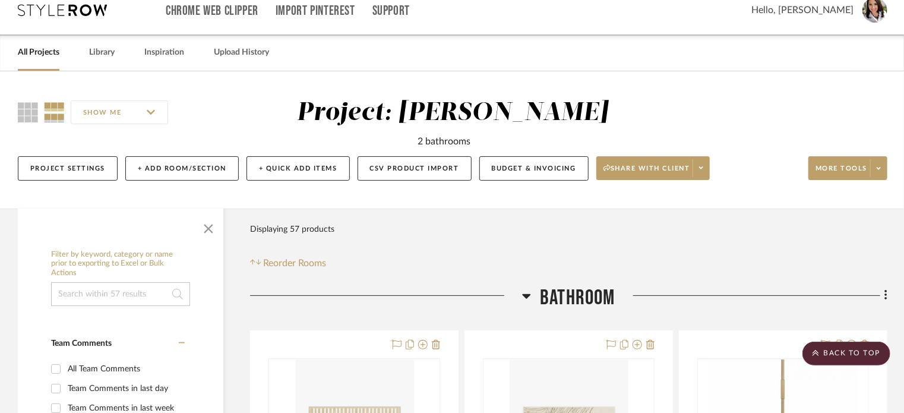
scroll to position [0, 0]
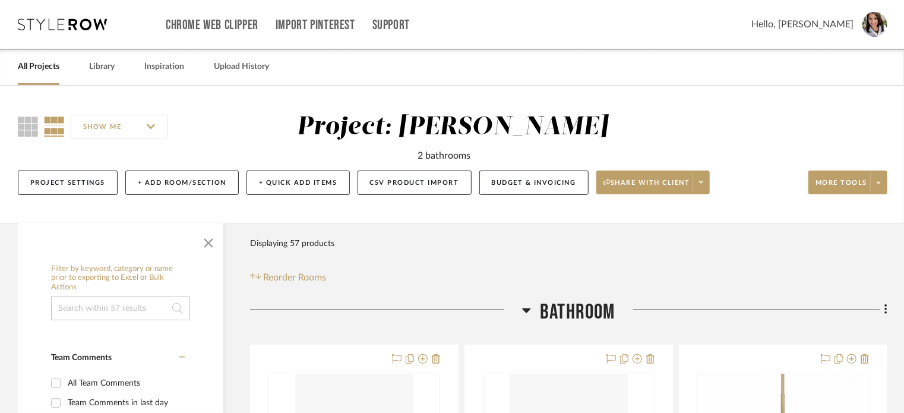
click at [687, 26] on span "Hello, Lisa" at bounding box center [802, 24] width 102 height 14
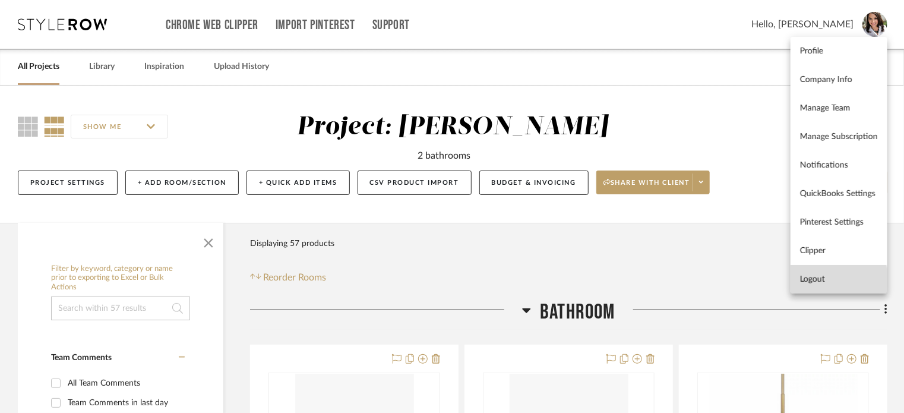
click at [687, 283] on span "Logout" at bounding box center [839, 279] width 78 height 10
